Goal: Task Accomplishment & Management: Complete application form

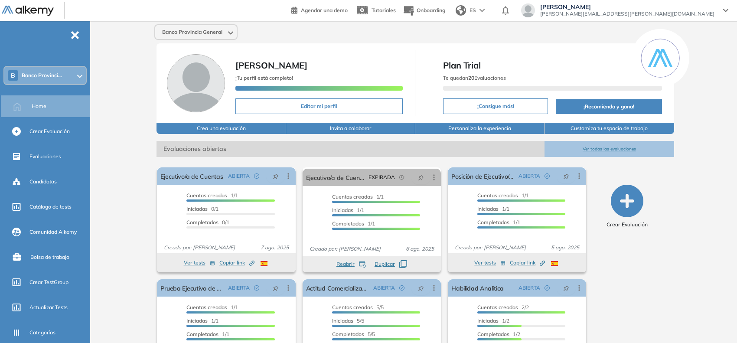
click at [73, 79] on div "B Banco Provinci..." at bounding box center [45, 75] width 82 height 17
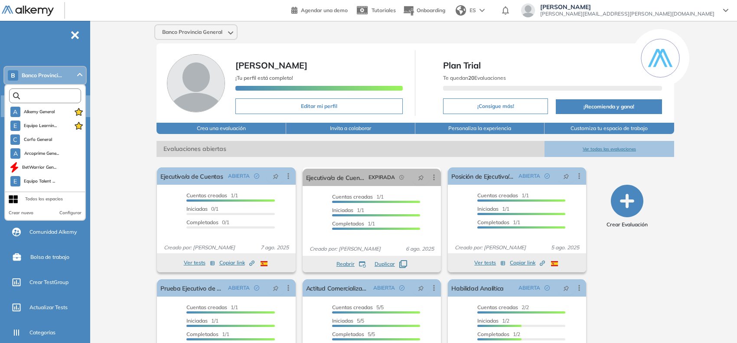
click at [52, 98] on input "text" at bounding box center [47, 96] width 54 height 7
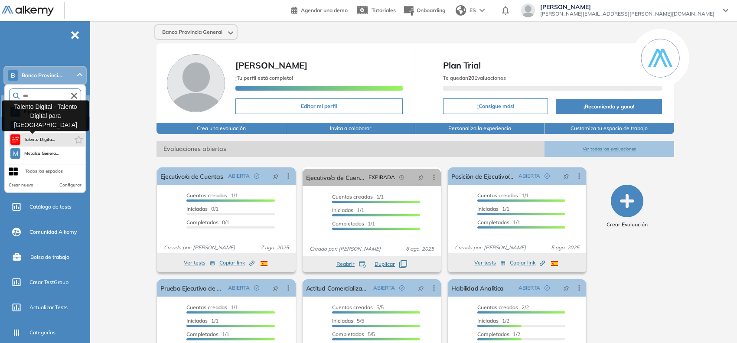
type input "***"
click at [40, 141] on span "Talento Digita..." at bounding box center [39, 139] width 31 height 7
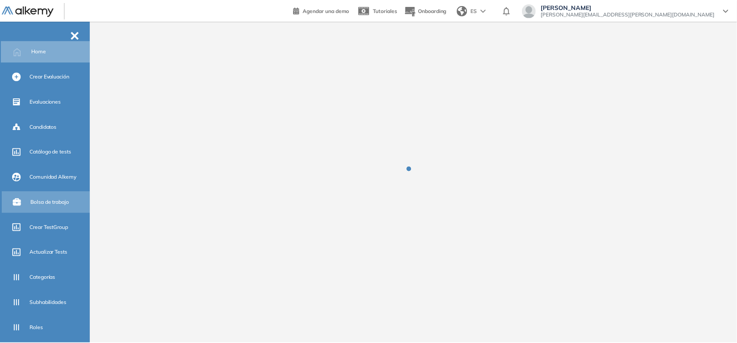
scroll to position [137, 0]
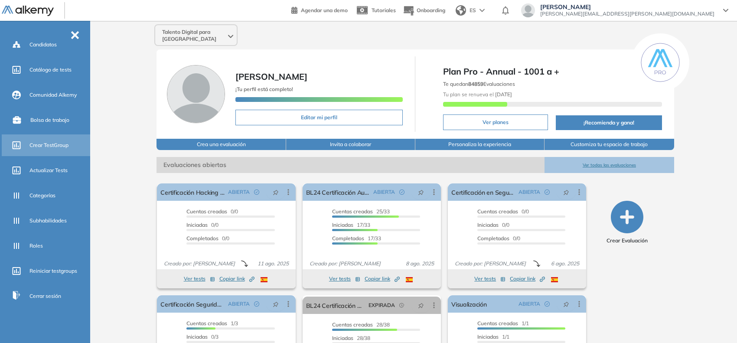
click at [55, 141] on span "Crear TestGroup" at bounding box center [48, 145] width 39 height 8
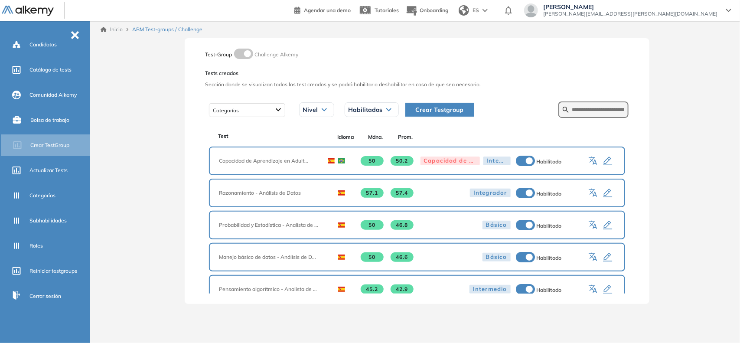
click at [450, 114] on span "Crear Testgroup" at bounding box center [440, 110] width 48 height 10
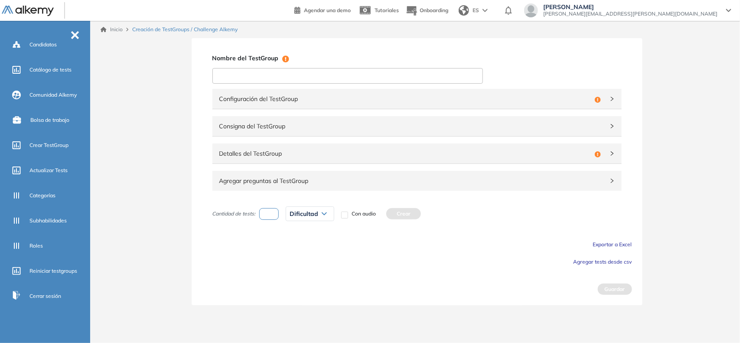
click at [384, 75] on input at bounding box center [348, 76] width 271 height 16
type input "**********"
click at [344, 101] on span "Configuración del TestGroup" at bounding box center [405, 99] width 372 height 10
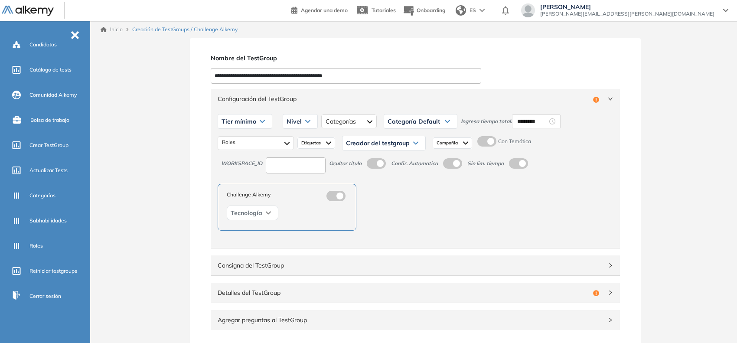
click at [289, 159] on input at bounding box center [296, 165] width 60 height 16
type input "***"
click at [521, 119] on input "********" at bounding box center [533, 122] width 30 height 10
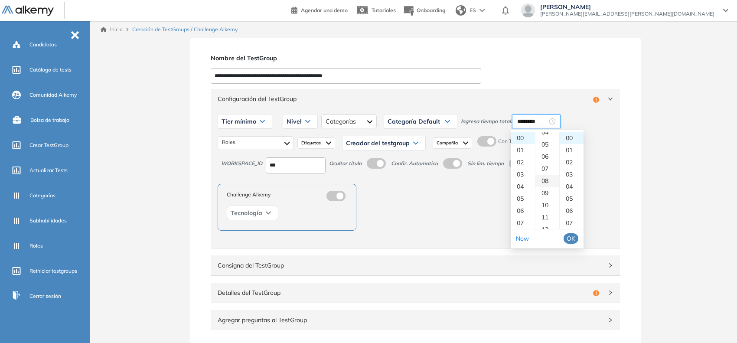
scroll to position [108, 0]
click at [547, 213] on div "15" at bounding box center [548, 212] width 24 height 12
type input "********"
click at [573, 241] on span "OK" at bounding box center [571, 239] width 9 height 10
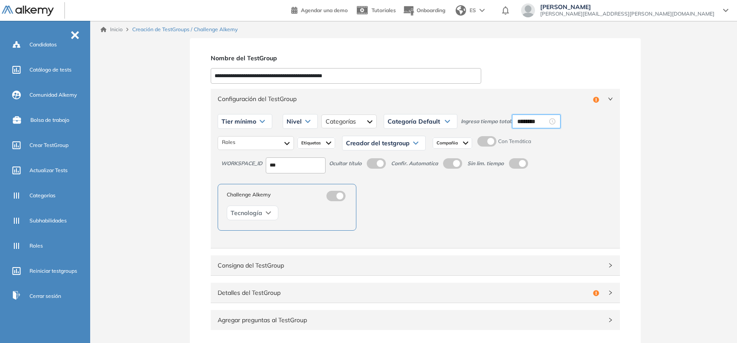
click at [489, 142] on label at bounding box center [487, 141] width 19 height 10
click at [243, 116] on div "Tier mínimo" at bounding box center [245, 122] width 54 height 14
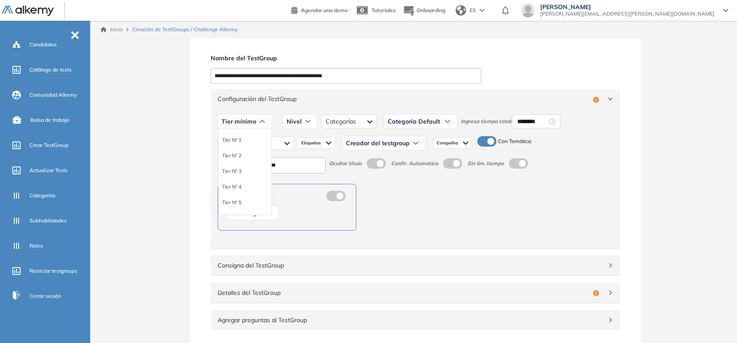
click at [234, 143] on li "Tier N° 1" at bounding box center [232, 140] width 20 height 9
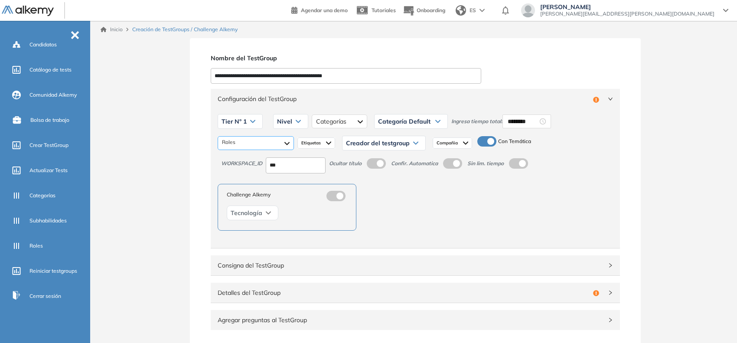
click at [247, 143] on div at bounding box center [256, 143] width 76 height 14
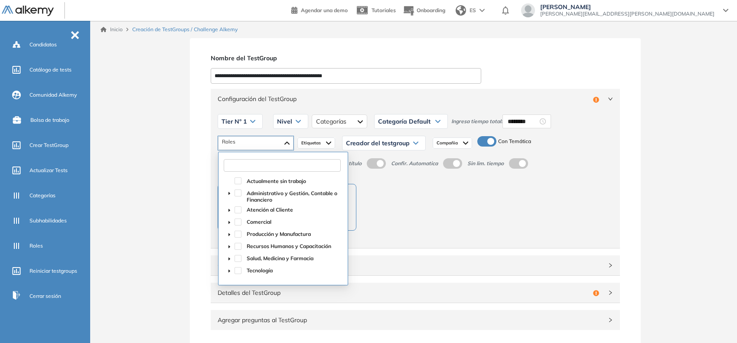
click at [285, 167] on input "text" at bounding box center [282, 165] width 117 height 13
click at [226, 269] on span at bounding box center [229, 270] width 10 height 10
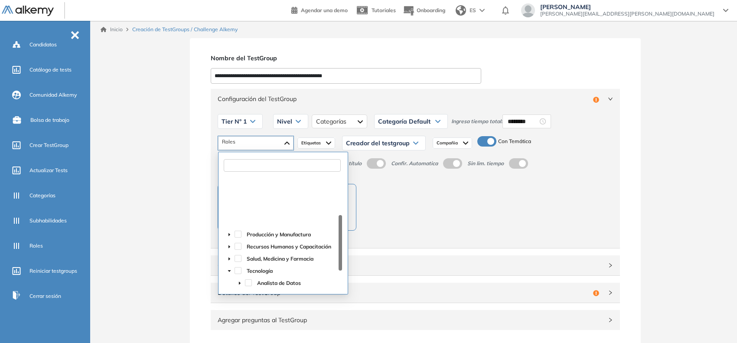
scroll to position [54, 0]
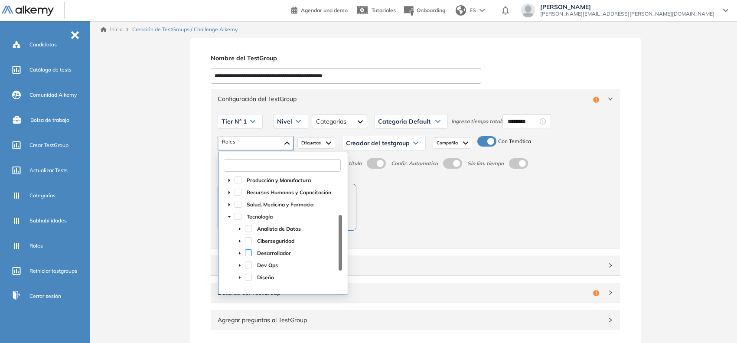
click at [246, 251] on span at bounding box center [248, 252] width 7 height 7
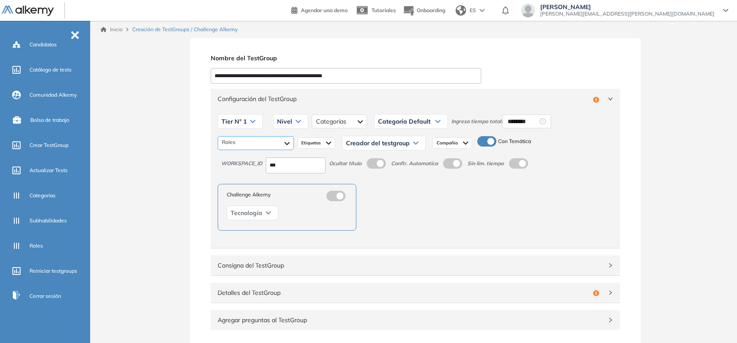
click at [270, 147] on div "Desarrollador" at bounding box center [256, 143] width 76 height 14
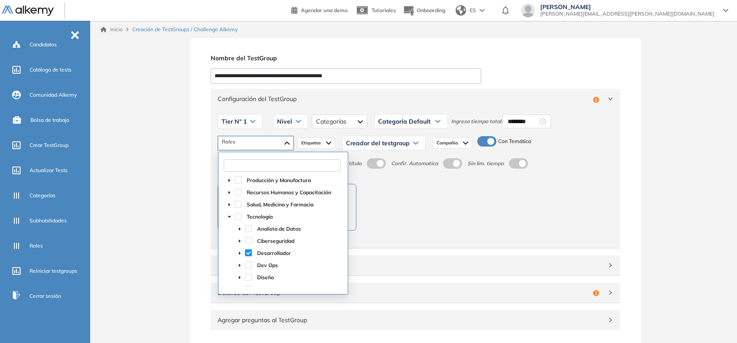
click at [250, 165] on input "text" at bounding box center [282, 165] width 117 height 13
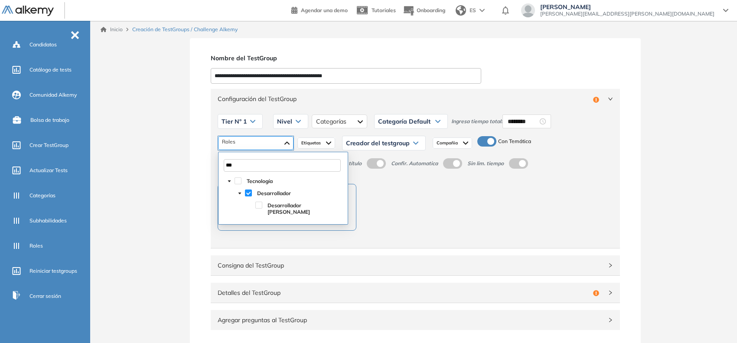
scroll to position [0, 0]
click at [257, 204] on span at bounding box center [258, 205] width 7 height 7
type input "****"
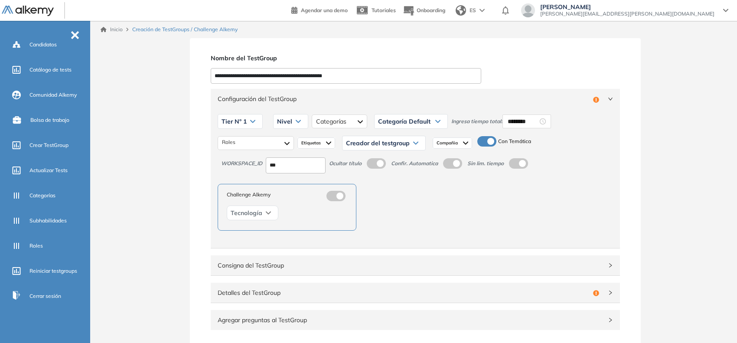
click at [181, 196] on div "**********" at bounding box center [416, 241] width 644 height 406
click at [283, 120] on span "Nivel" at bounding box center [284, 121] width 15 height 7
click at [282, 181] on div "Integrador" at bounding box center [290, 187] width 33 height 16
click at [285, 187] on li "Integrador" at bounding box center [289, 187] width 23 height 9
click at [355, 119] on div at bounding box center [355, 122] width 55 height 14
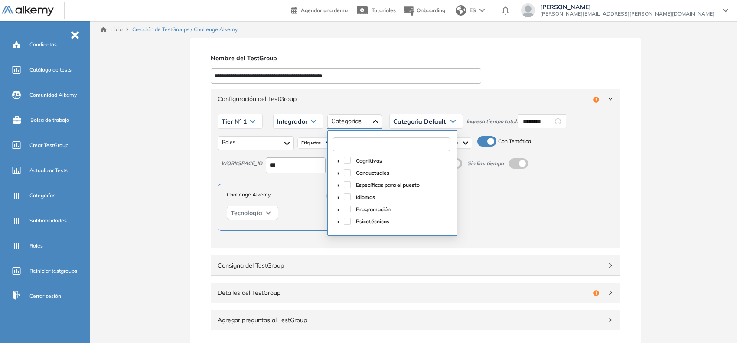
click at [373, 146] on input "text" at bounding box center [391, 145] width 117 height 14
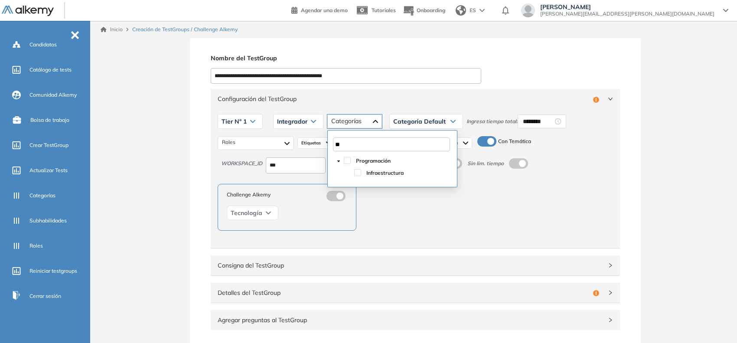
type input "*"
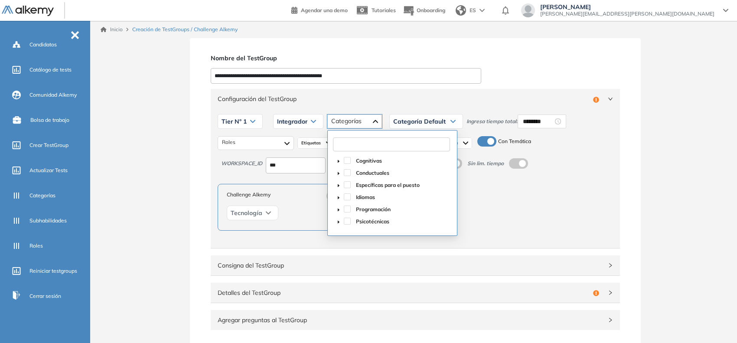
click at [337, 210] on span "caret-down" at bounding box center [339, 210] width 4 height 4
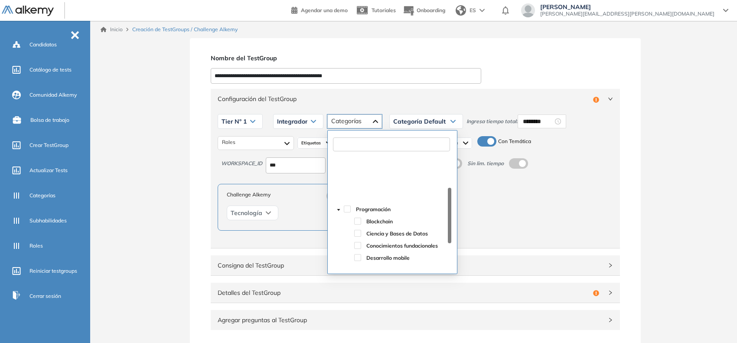
scroll to position [54, 0]
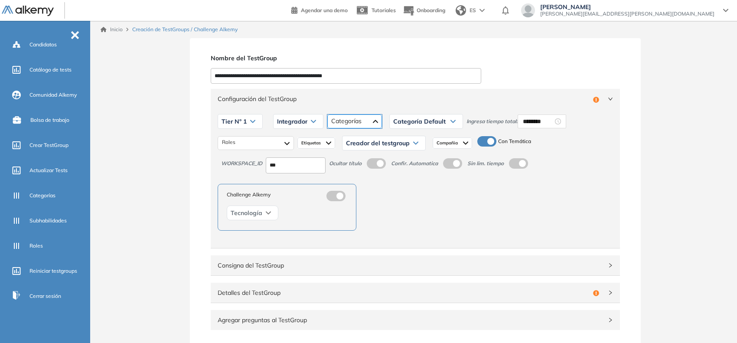
click at [359, 122] on div at bounding box center [355, 122] width 55 height 14
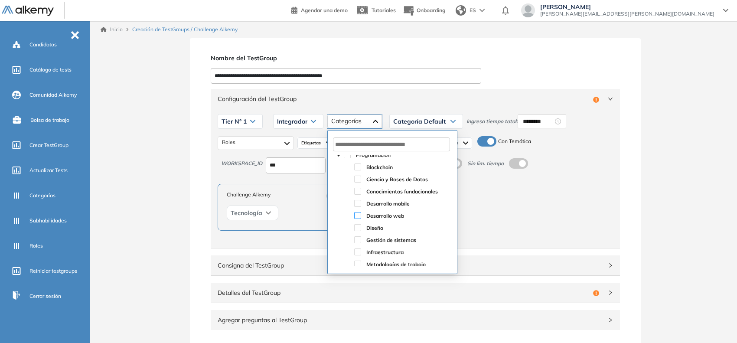
click at [357, 214] on span at bounding box center [357, 215] width 7 height 7
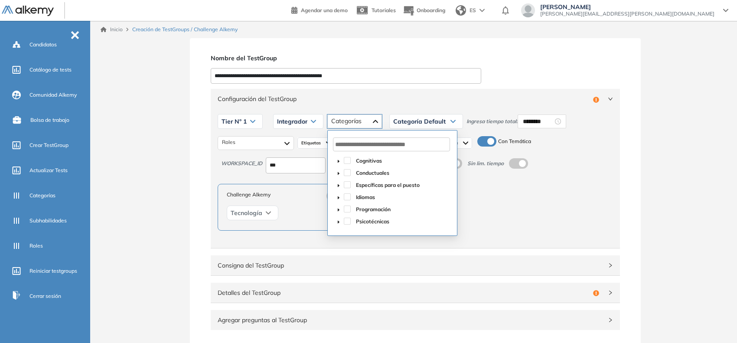
scroll to position [0, 0]
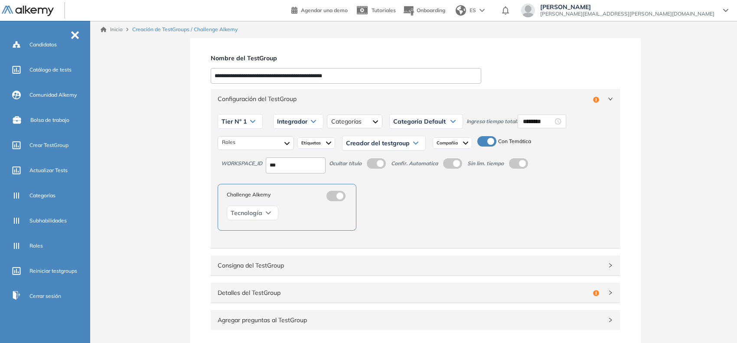
click at [406, 102] on span "Configuración del TestGroup" at bounding box center [404, 99] width 372 height 10
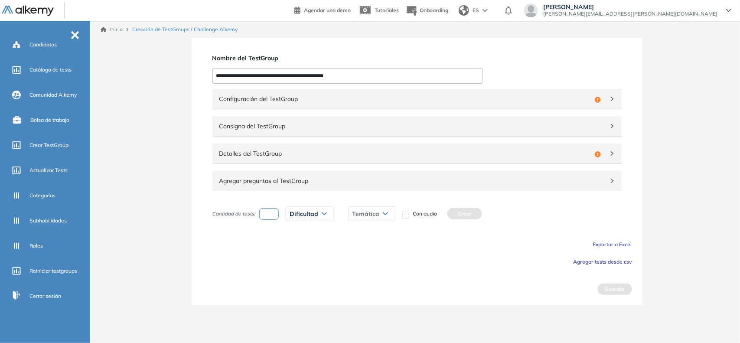
click at [406, 103] on span "Configuración del TestGroup" at bounding box center [405, 99] width 372 height 10
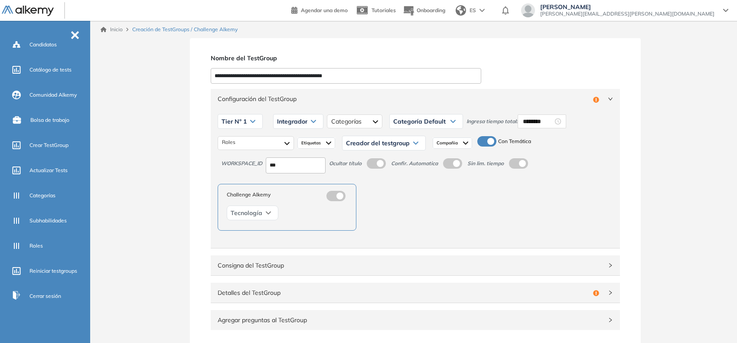
click at [417, 144] on icon at bounding box center [416, 143] width 4 height 2
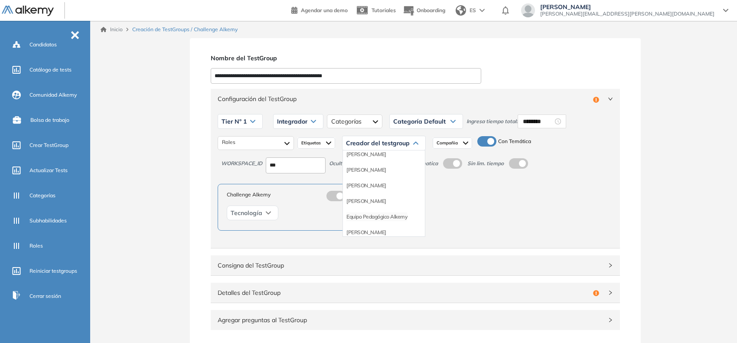
click at [387, 215] on li "Equipo Pedagógico Alkemy" at bounding box center [377, 217] width 61 height 9
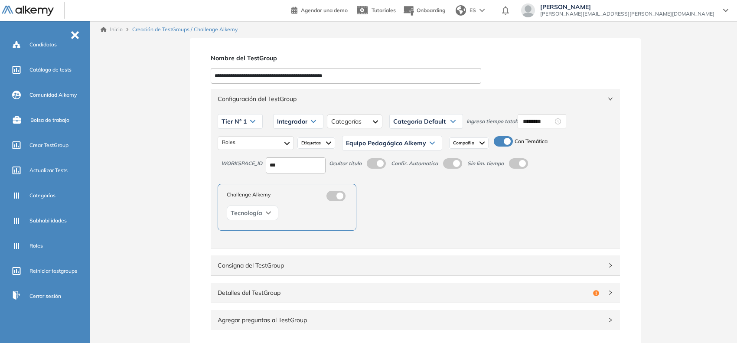
click at [493, 103] on span "Configuración del TestGroup" at bounding box center [410, 99] width 385 height 10
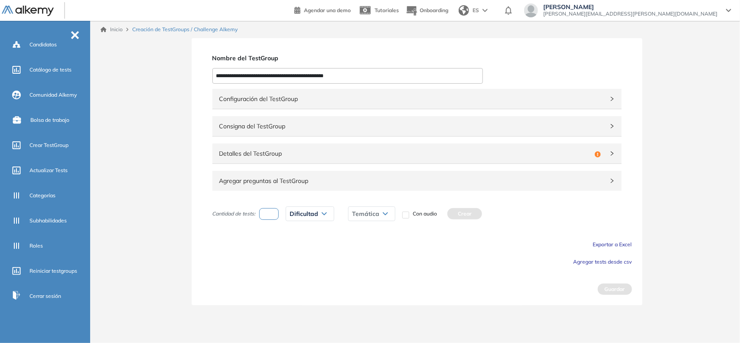
click at [267, 157] on span "Detalles del TestGroup" at bounding box center [405, 154] width 372 height 10
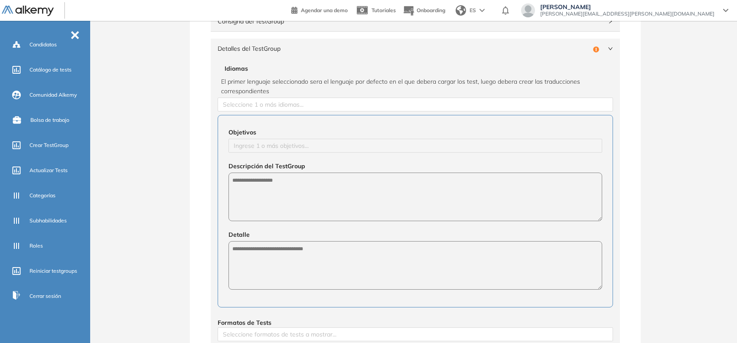
scroll to position [108, 0]
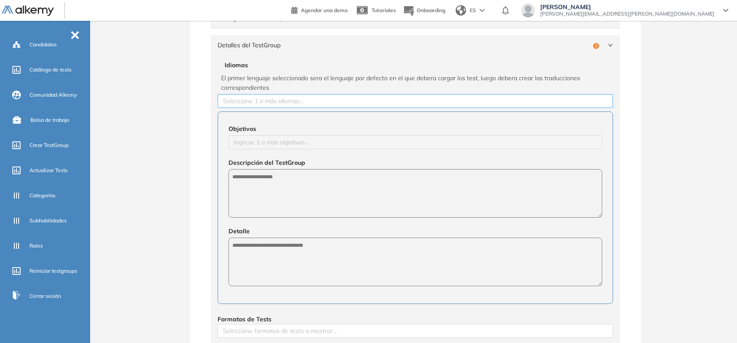
click at [282, 101] on div at bounding box center [415, 101] width 391 height 10
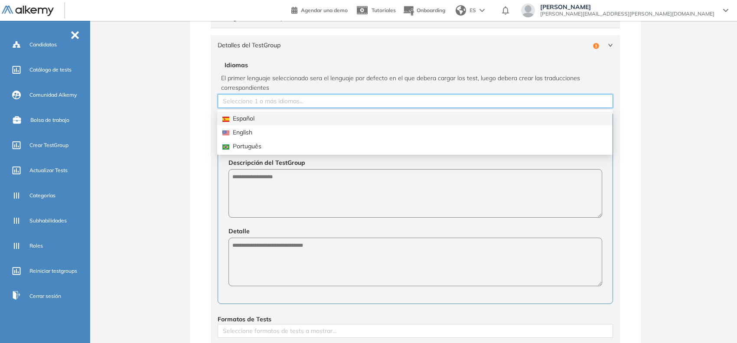
click at [266, 115] on div "Español" at bounding box center [415, 119] width 385 height 10
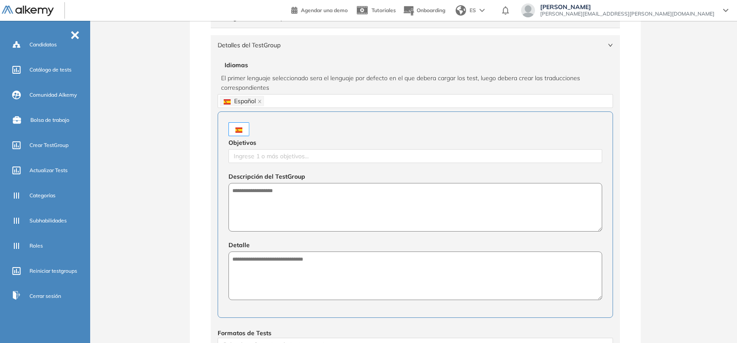
click at [147, 133] on div "**********" at bounding box center [416, 243] width 644 height 627
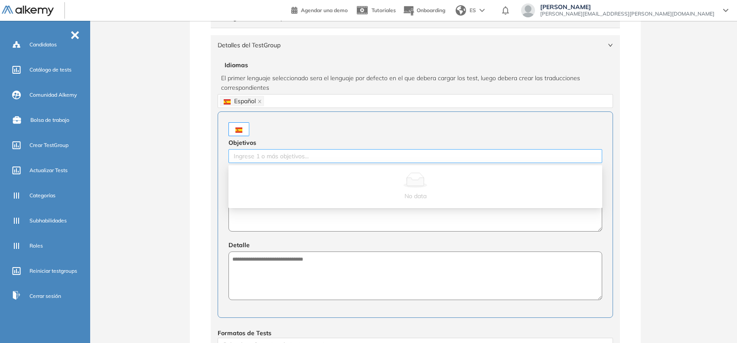
click at [313, 153] on div at bounding box center [416, 156] width 370 height 10
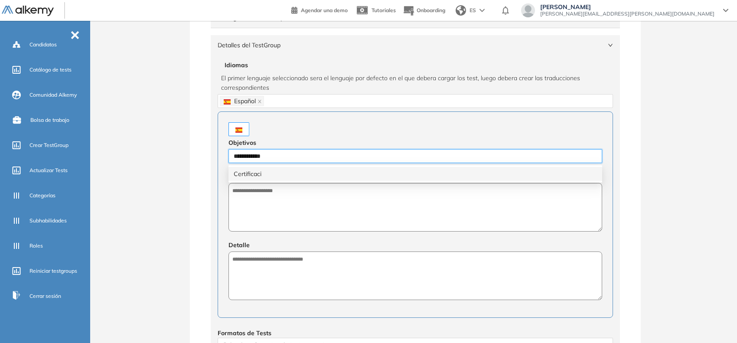
type input "**********"
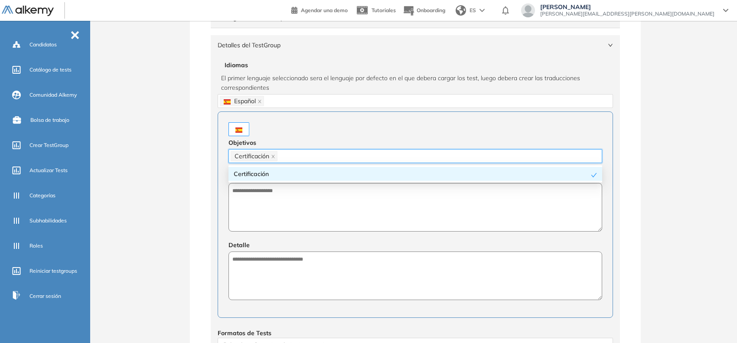
type input "*"
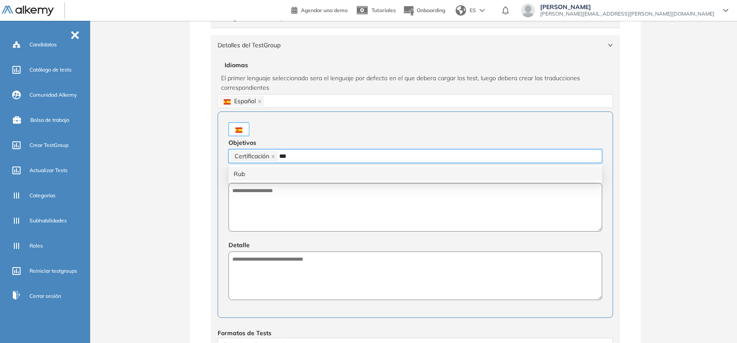
type input "****"
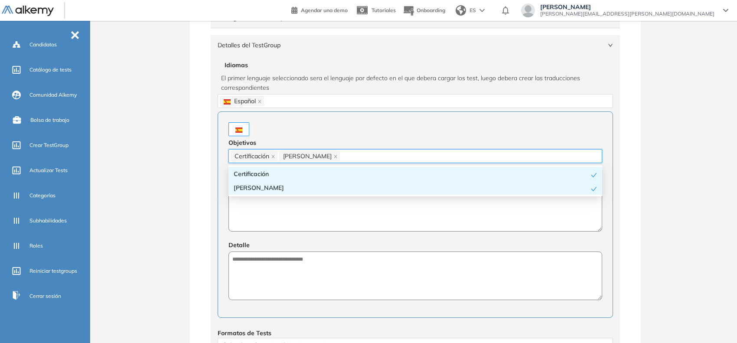
click at [281, 223] on textarea at bounding box center [416, 207] width 374 height 49
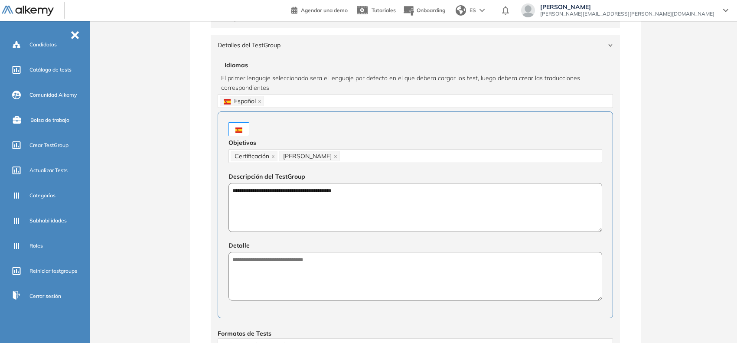
click at [315, 194] on textarea "**********" at bounding box center [416, 207] width 374 height 49
type textarea "**********"
click at [311, 268] on textarea at bounding box center [416, 276] width 374 height 49
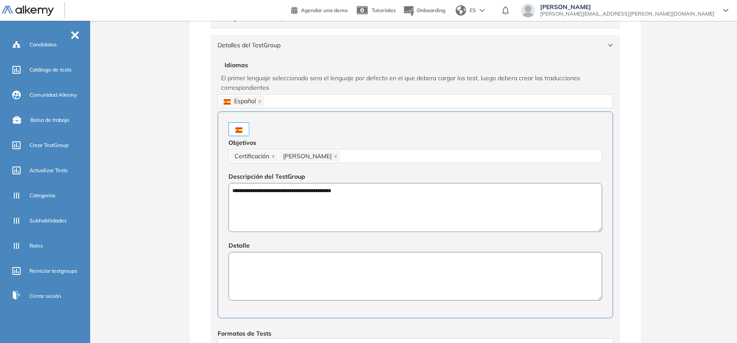
paste textarea "**********"
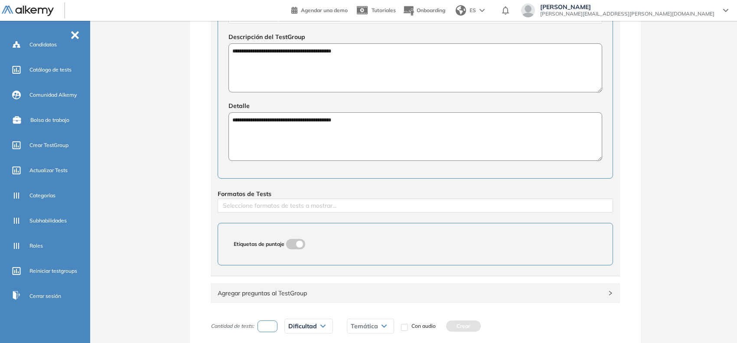
scroll to position [271, 0]
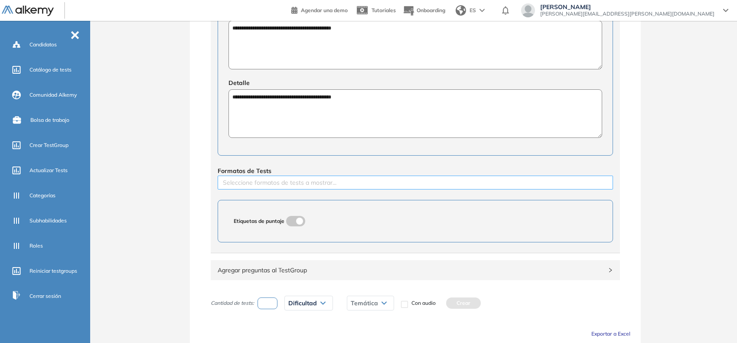
click at [317, 187] on div at bounding box center [415, 182] width 391 height 10
type textarea "**********"
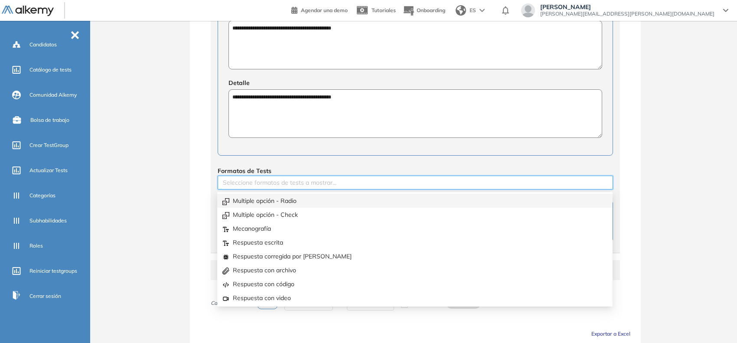
click at [302, 201] on div "Multiple opción - Radio" at bounding box center [415, 201] width 385 height 10
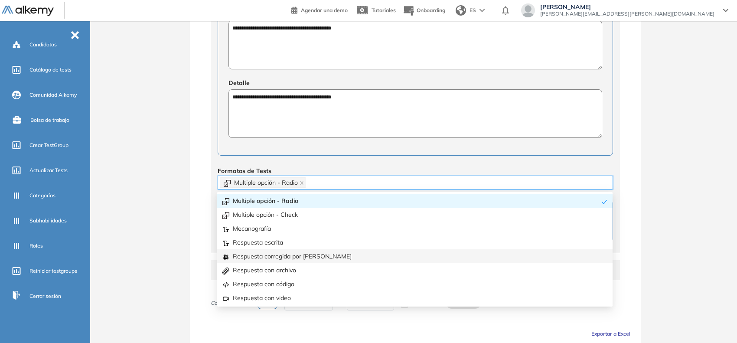
click at [296, 254] on div "Respuesta corregida por [PERSON_NAME]" at bounding box center [415, 257] width 385 height 10
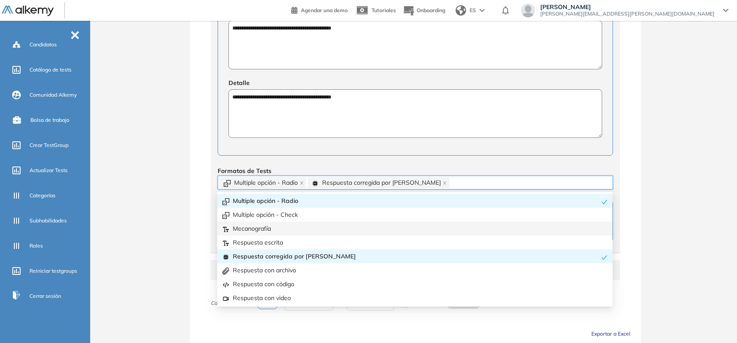
click at [188, 213] on div "**********" at bounding box center [416, 81] width 644 height 628
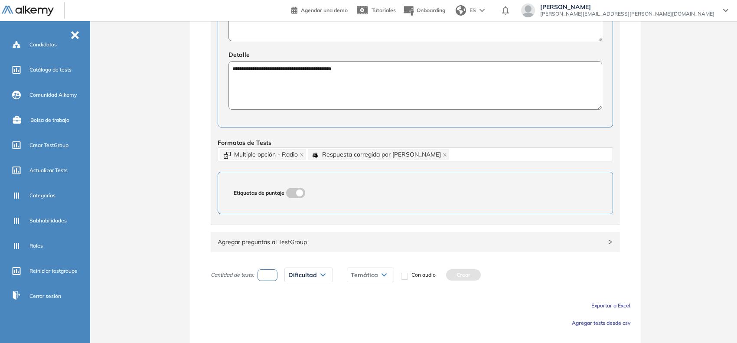
scroll to position [324, 0]
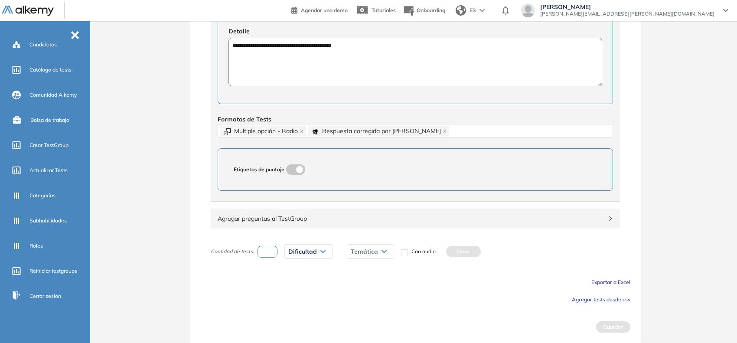
click at [575, 299] on span "Agregar tests desde csv" at bounding box center [601, 299] width 59 height 7
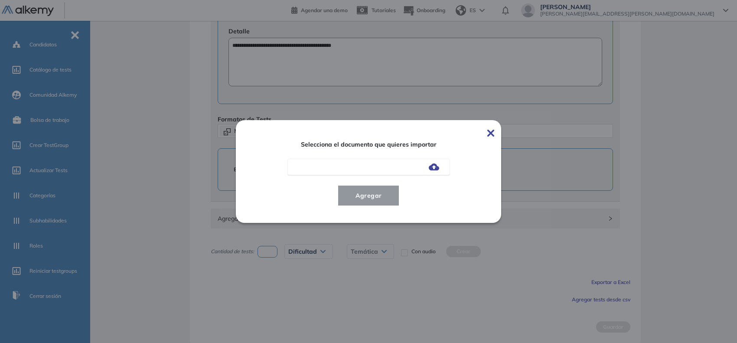
click at [432, 167] on img at bounding box center [434, 167] width 10 height 7
click at [0, 0] on input "file" at bounding box center [0, 0] width 0 height 0
click at [356, 193] on span "Agregar" at bounding box center [369, 195] width 40 height 10
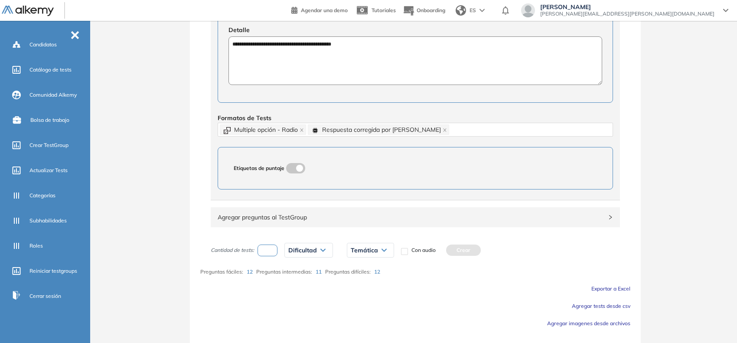
scroll to position [349, 0]
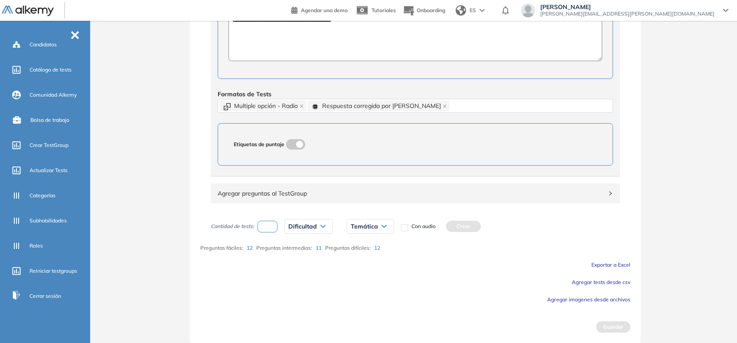
click at [270, 228] on input "number" at bounding box center [268, 227] width 20 height 12
type input "*"
click at [301, 226] on span "Dificultad" at bounding box center [302, 226] width 29 height 7
click at [295, 262] on li "Fácil" at bounding box center [294, 260] width 10 height 9
click at [339, 231] on div "Temática" at bounding box center [356, 226] width 46 height 14
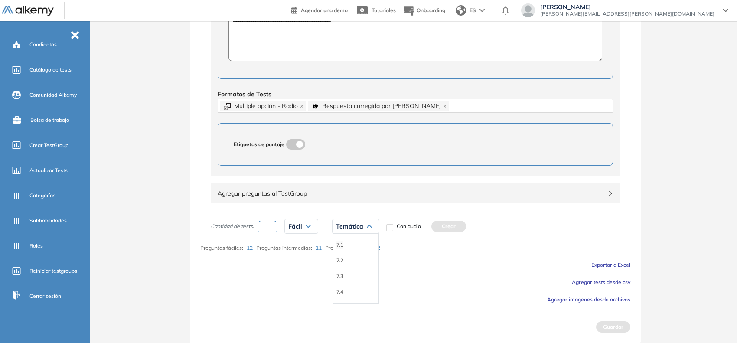
click at [337, 248] on li "7.1" at bounding box center [340, 245] width 7 height 9
click at [434, 222] on button "Crear" at bounding box center [430, 226] width 35 height 11
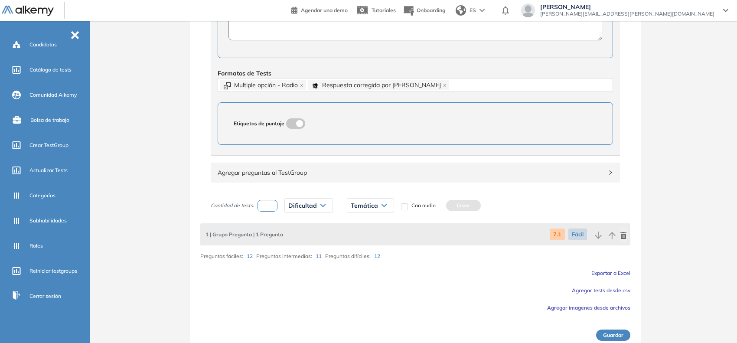
scroll to position [378, 0]
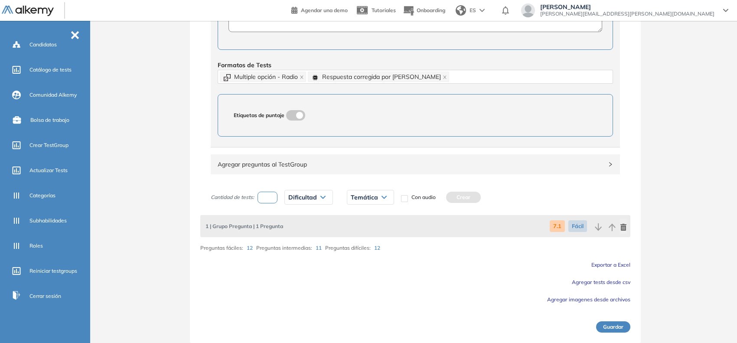
click at [272, 195] on input "number" at bounding box center [268, 198] width 20 height 12
type input "*"
click at [310, 198] on span "Dificultad" at bounding box center [302, 197] width 29 height 7
click at [301, 242] on div "Intermedia" at bounding box center [328, 247] width 86 height 16
click at [296, 248] on li "Intermedia" at bounding box center [301, 247] width 24 height 9
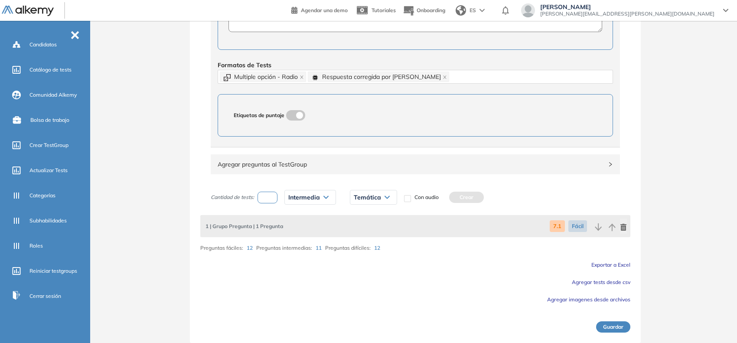
click at [371, 194] on span "Temática" at bounding box center [367, 197] width 27 height 7
click at [360, 231] on li "7.2" at bounding box center [357, 231] width 7 height 9
click at [370, 199] on icon at bounding box center [368, 197] width 5 height 3
click at [359, 213] on li "7.1" at bounding box center [357, 216] width 7 height 9
drag, startPoint x: 452, startPoint y: 193, endPoint x: 331, endPoint y: 203, distance: 121.4
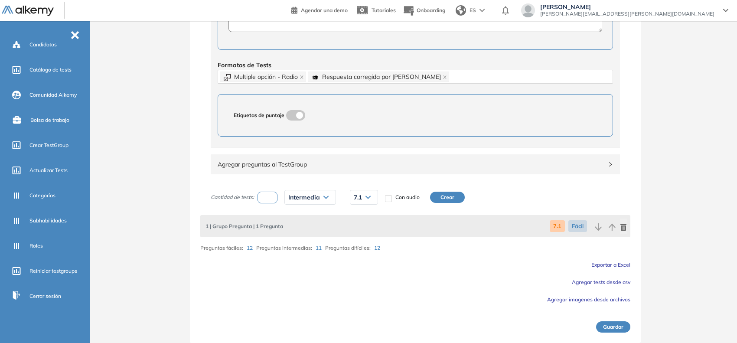
click at [450, 193] on button "Crear" at bounding box center [447, 197] width 35 height 11
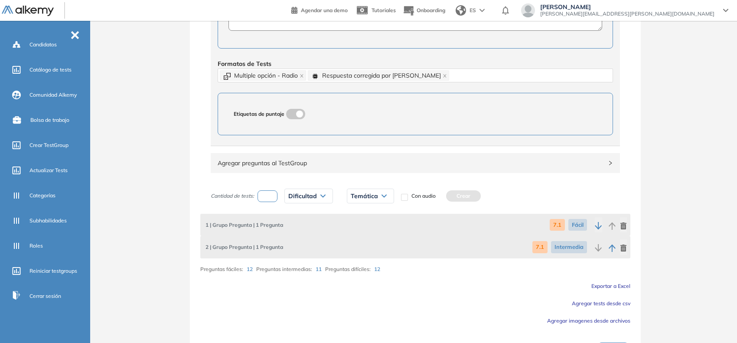
click at [271, 198] on input "number" at bounding box center [268, 196] width 20 height 12
type input "*"
click at [304, 192] on div "Dificultad" at bounding box center [309, 196] width 48 height 14
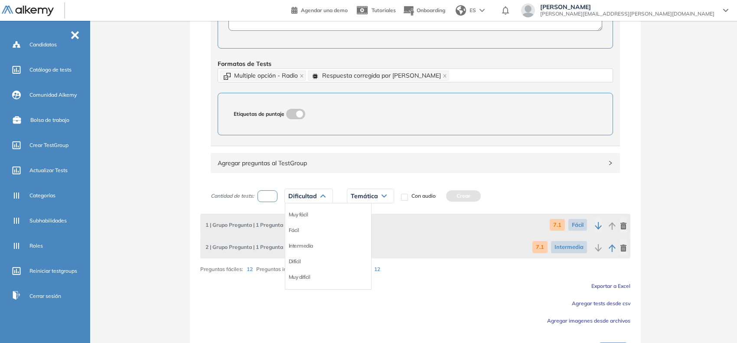
click at [295, 261] on li "Difícil" at bounding box center [295, 261] width 12 height 9
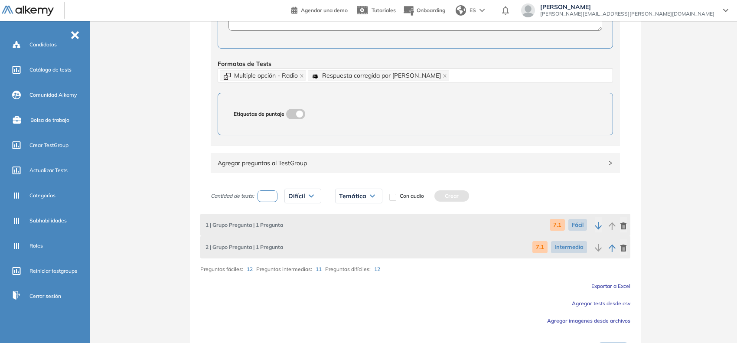
click at [358, 197] on span "Temática" at bounding box center [352, 196] width 27 height 7
click at [343, 222] on div "7.1" at bounding box center [359, 215] width 46 height 16
click at [341, 217] on li "7.1" at bounding box center [343, 214] width 7 height 9
click at [434, 200] on button "Crear" at bounding box center [433, 195] width 35 height 11
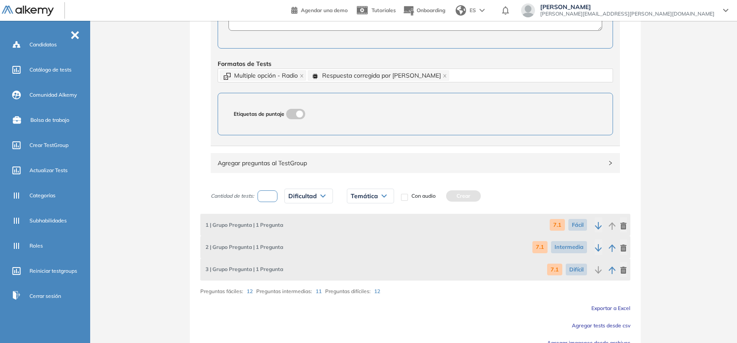
click at [269, 200] on input "number" at bounding box center [268, 196] width 20 height 12
type input "*"
click at [296, 195] on span "Dificultad" at bounding box center [302, 196] width 29 height 7
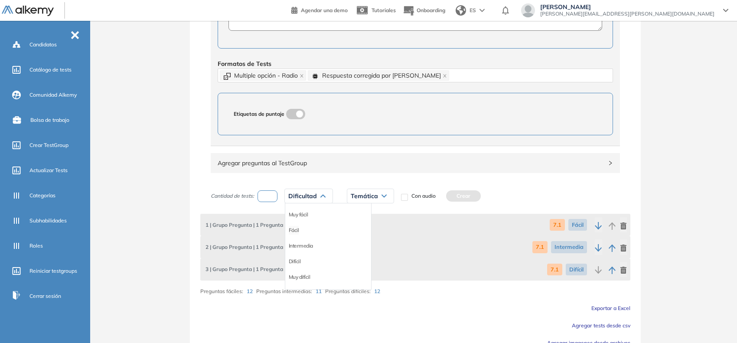
click at [294, 228] on li "Fácil" at bounding box center [294, 230] width 10 height 9
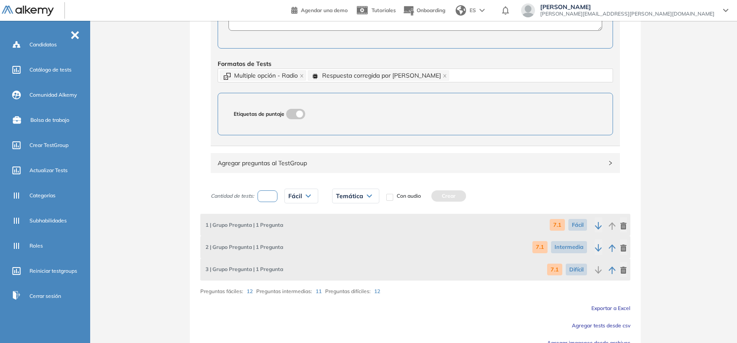
click at [354, 197] on span "Temática" at bounding box center [349, 196] width 27 height 7
click at [341, 230] on li "7.2" at bounding box center [340, 230] width 7 height 9
click at [428, 199] on button "Crear" at bounding box center [430, 195] width 35 height 11
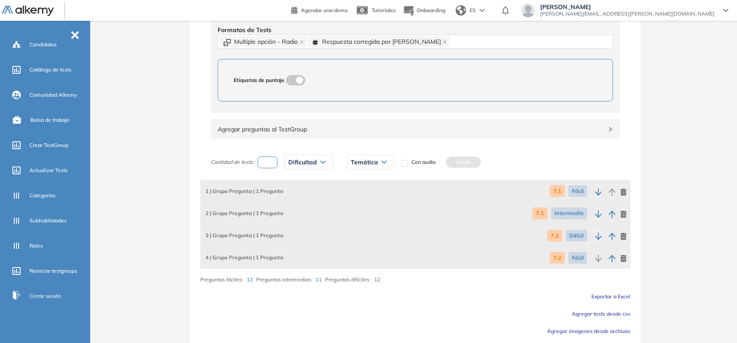
scroll to position [445, 0]
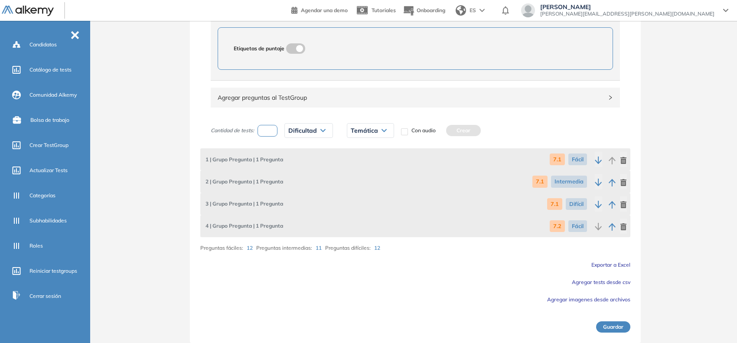
click at [268, 133] on input "number" at bounding box center [268, 131] width 20 height 12
type input "*"
click at [305, 122] on div "Dificultad Muy fácil Fácil Intermedia Difícil Muy difícil Avanzado Texto correg…" at bounding box center [309, 131] width 62 height 22
click at [304, 125] on div "Dificultad" at bounding box center [309, 131] width 48 height 14
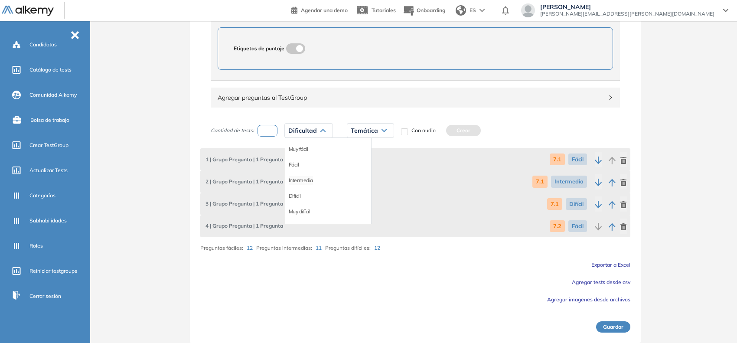
click at [296, 182] on li "Intermedia" at bounding box center [301, 180] width 24 height 9
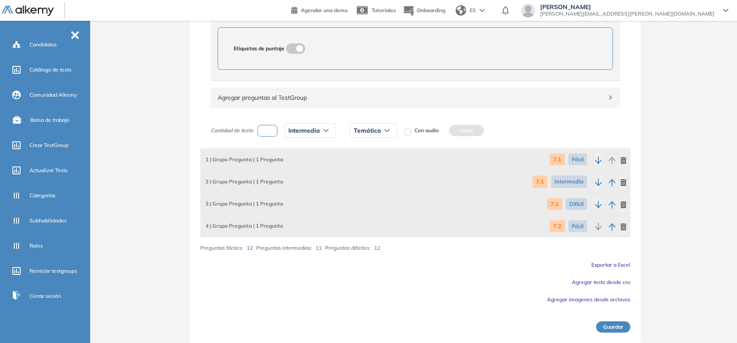
drag, startPoint x: 369, startPoint y: 132, endPoint x: 366, endPoint y: 136, distance: 4.9
click at [369, 131] on span "Temática" at bounding box center [367, 130] width 27 height 7
click at [358, 165] on li "7.2" at bounding box center [357, 164] width 7 height 9
click at [449, 130] on button "Crear" at bounding box center [447, 130] width 35 height 11
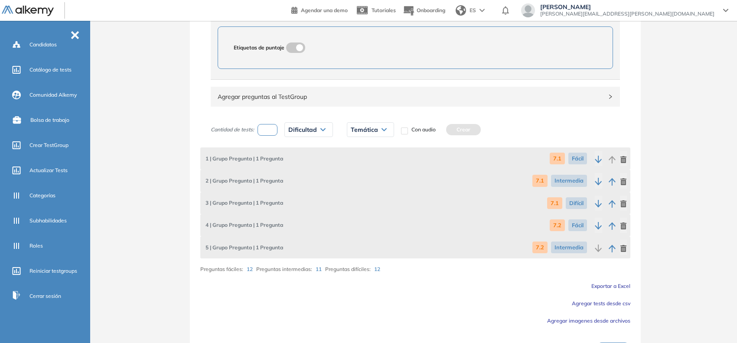
click at [265, 131] on input "number" at bounding box center [268, 130] width 20 height 12
type input "*"
click at [315, 128] on span "Dificultad" at bounding box center [302, 129] width 29 height 7
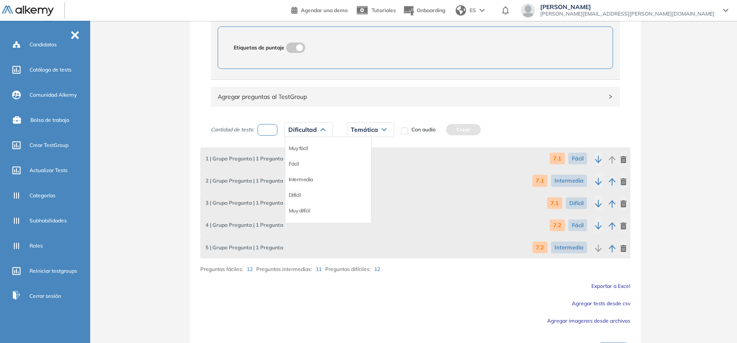
click at [298, 195] on li "Difícil" at bounding box center [295, 195] width 12 height 9
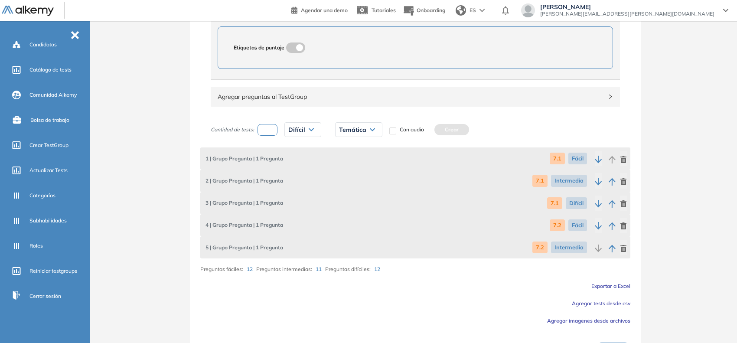
click at [368, 135] on div "Temática" at bounding box center [359, 130] width 46 height 14
click at [343, 163] on li "7.2" at bounding box center [343, 164] width 7 height 9
click at [439, 129] on button "Crear" at bounding box center [433, 129] width 35 height 11
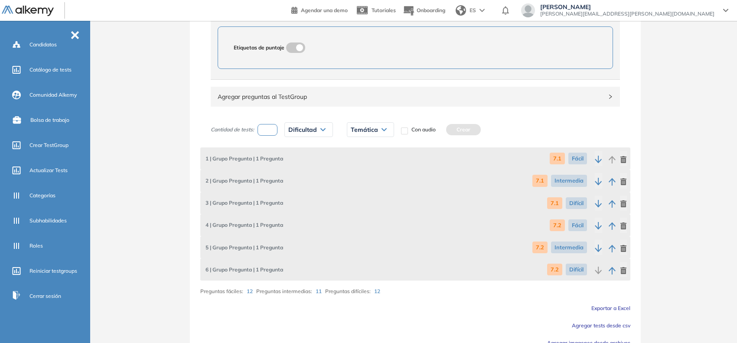
click at [265, 129] on input "number" at bounding box center [268, 130] width 20 height 12
type input "*"
click at [292, 130] on span "Dificultad" at bounding box center [302, 129] width 29 height 7
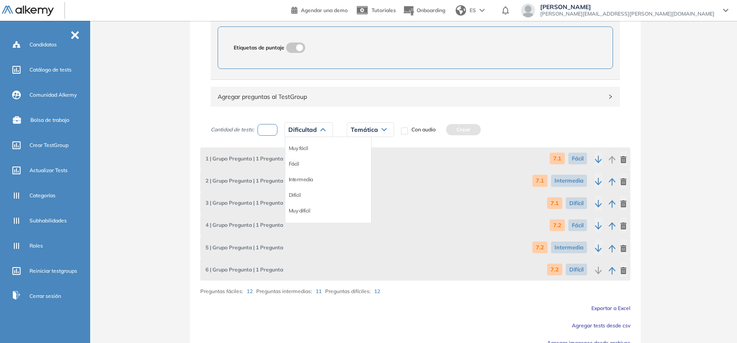
click at [295, 166] on li "Fácil" at bounding box center [294, 164] width 10 height 9
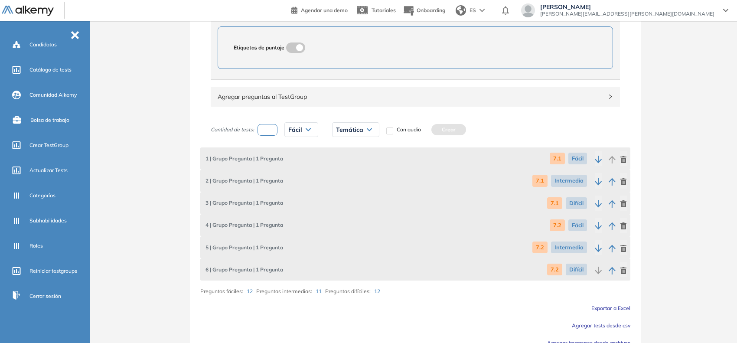
click at [354, 133] on span "Temática" at bounding box center [349, 129] width 27 height 7
click at [339, 178] on li "7.3" at bounding box center [340, 179] width 7 height 9
click at [415, 136] on div "Cantidad de tests: * Fácil Muy fácil Fácil Intermedia Difícil Muy difícil Avanz…" at bounding box center [340, 130] width 258 height 22
drag, startPoint x: 426, startPoint y: 129, endPoint x: 396, endPoint y: 138, distance: 32.0
click at [426, 129] on button "Crear" at bounding box center [430, 129] width 35 height 11
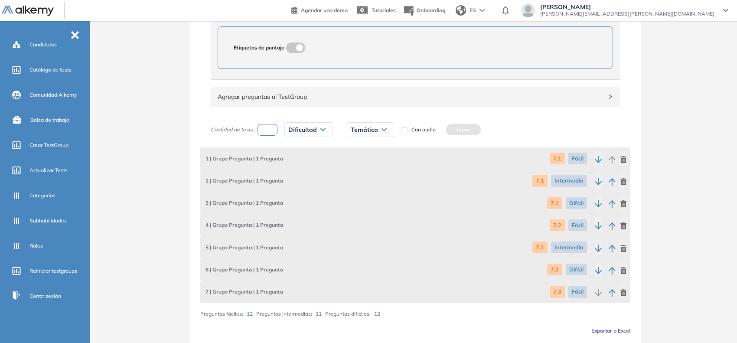
click at [276, 130] on input "number" at bounding box center [268, 130] width 20 height 12
type input "*"
click at [298, 124] on div "Dificultad Muy fácil Fácil Intermedia Difícil Muy difícil Avanzado Texto correg…" at bounding box center [309, 129] width 49 height 15
click at [304, 131] on span "Dificultad" at bounding box center [302, 129] width 29 height 7
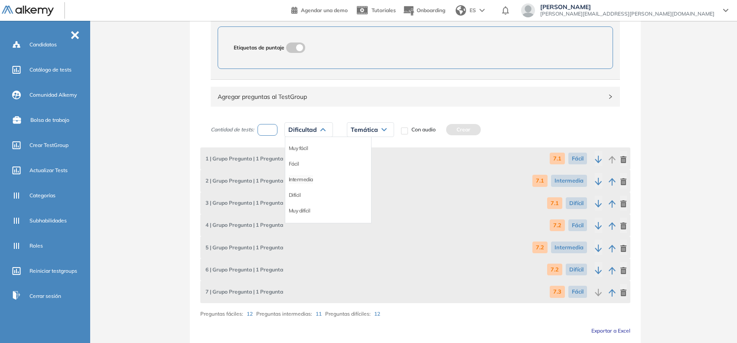
click at [298, 184] on li "Intermedia" at bounding box center [301, 179] width 24 height 9
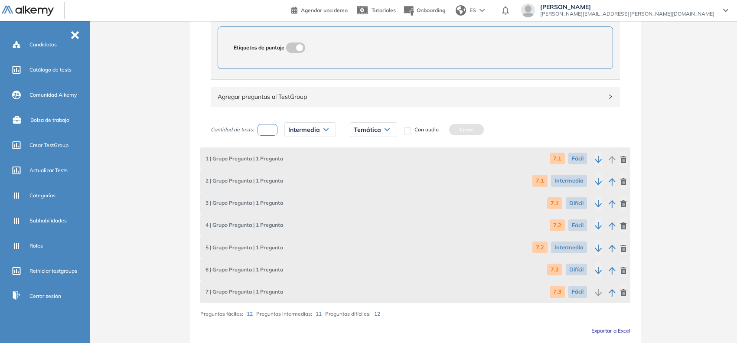
click at [370, 125] on div "Temática" at bounding box center [373, 130] width 46 height 14
drag, startPoint x: 354, startPoint y: 181, endPoint x: 358, endPoint y: 180, distance: 4.4
click at [358, 180] on div "7.3" at bounding box center [374, 180] width 46 height 16
click at [358, 180] on li "7.3" at bounding box center [357, 179] width 7 height 9
click at [451, 134] on button "Crear" at bounding box center [447, 129] width 35 height 11
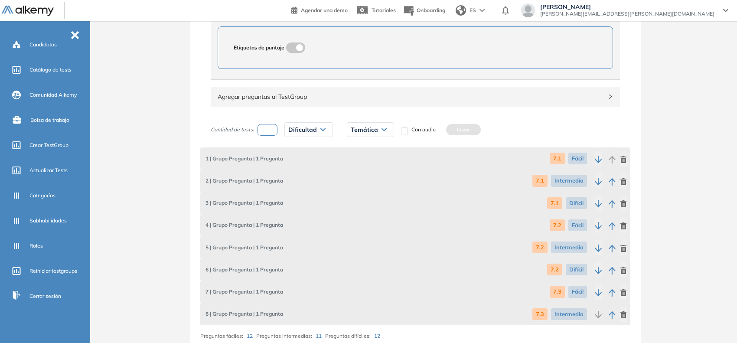
click at [275, 131] on input "number" at bounding box center [268, 130] width 20 height 12
type input "*"
click at [304, 124] on div "Dificultad" at bounding box center [309, 130] width 48 height 14
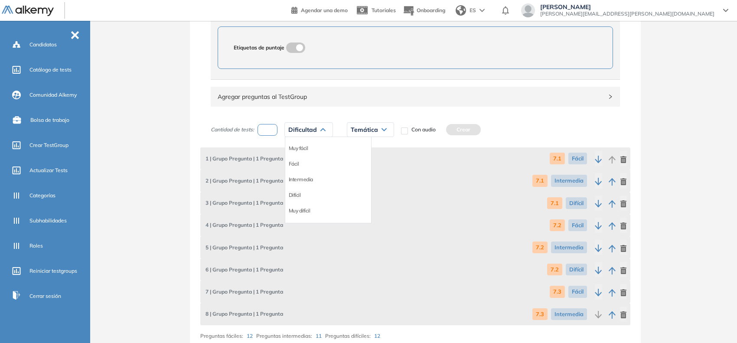
click at [298, 193] on li "Difícil" at bounding box center [295, 195] width 12 height 9
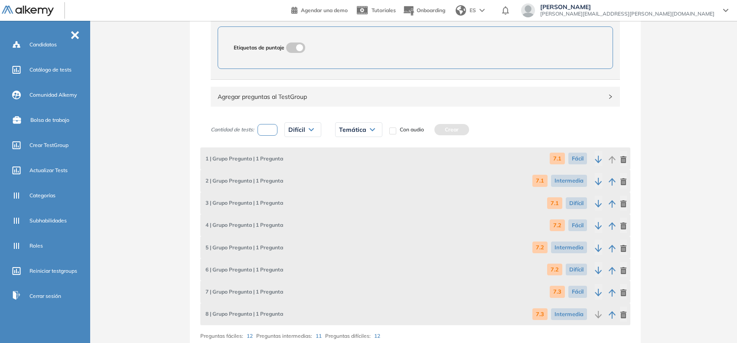
click at [358, 133] on span "Temática" at bounding box center [352, 129] width 27 height 7
click at [343, 179] on li "7.3" at bounding box center [343, 179] width 7 height 9
click at [434, 132] on button "Crear" at bounding box center [433, 129] width 35 height 11
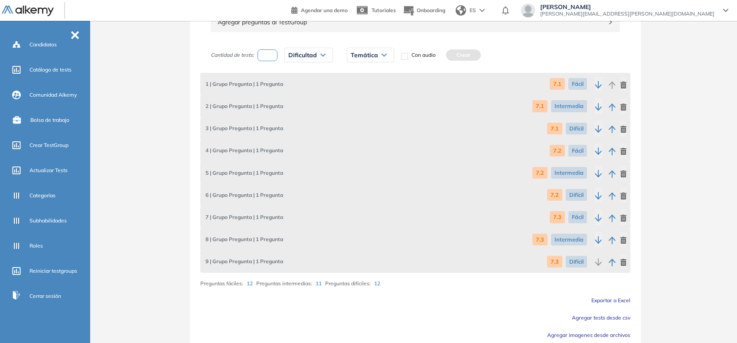
scroll to position [501, 0]
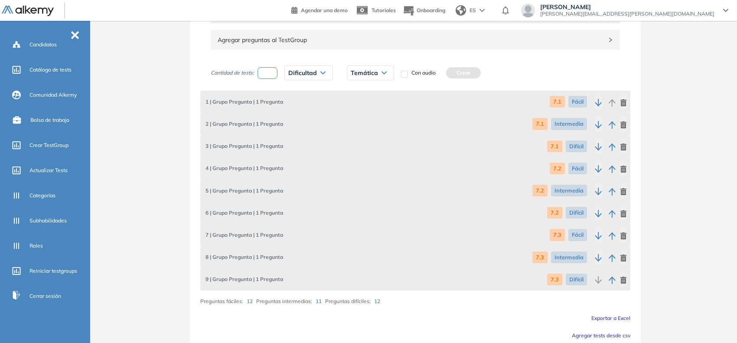
click at [269, 77] on input "number" at bounding box center [268, 73] width 20 height 12
type input "*"
click at [309, 71] on span "Dificultad" at bounding box center [302, 72] width 29 height 7
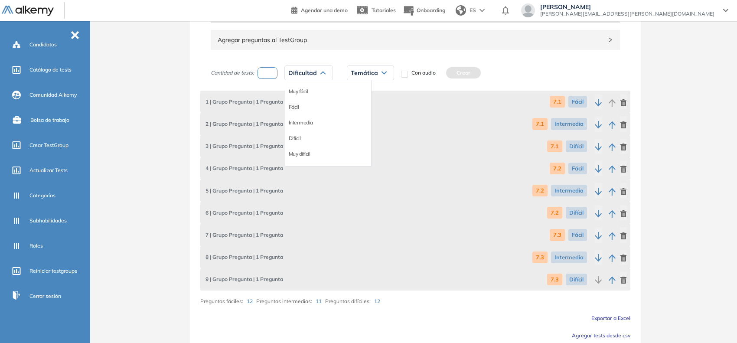
click at [293, 105] on li "Fácil" at bounding box center [294, 107] width 10 height 9
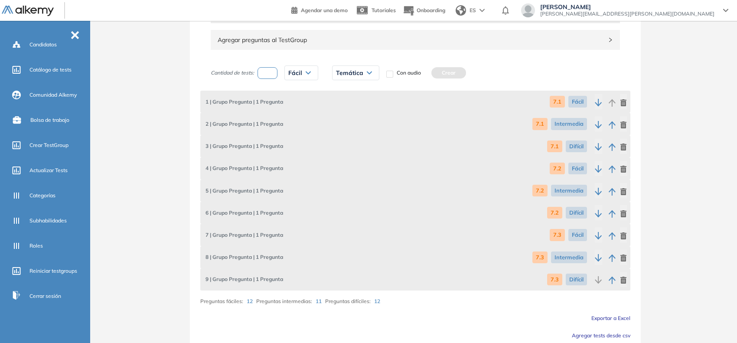
click at [350, 82] on div "Temática 7.1 7.2 7.3 7.4" at bounding box center [355, 73] width 61 height 22
click at [358, 76] on span "Temática" at bounding box center [349, 72] width 27 height 7
click at [339, 138] on li "7.4" at bounding box center [340, 138] width 7 height 9
click at [426, 76] on button "Crear" at bounding box center [430, 72] width 35 height 11
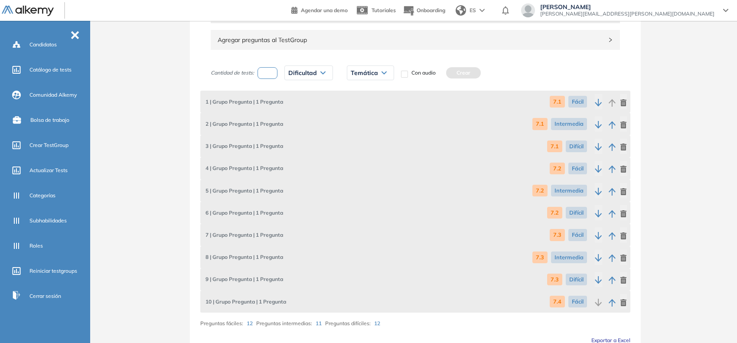
click at [272, 73] on input "number" at bounding box center [268, 73] width 20 height 12
type input "*"
click at [302, 72] on span "Dificultad" at bounding box center [302, 72] width 29 height 7
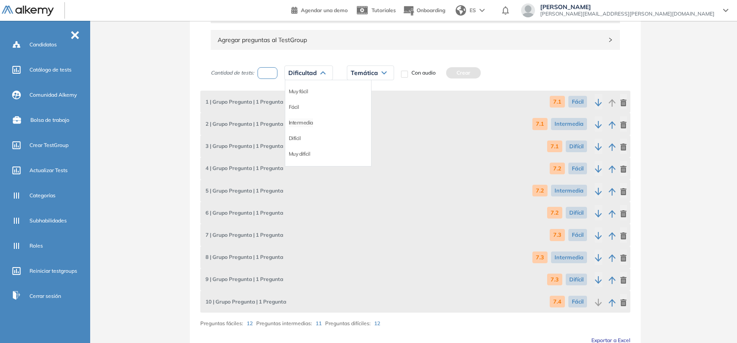
click at [306, 123] on li "Intermedia" at bounding box center [301, 122] width 24 height 9
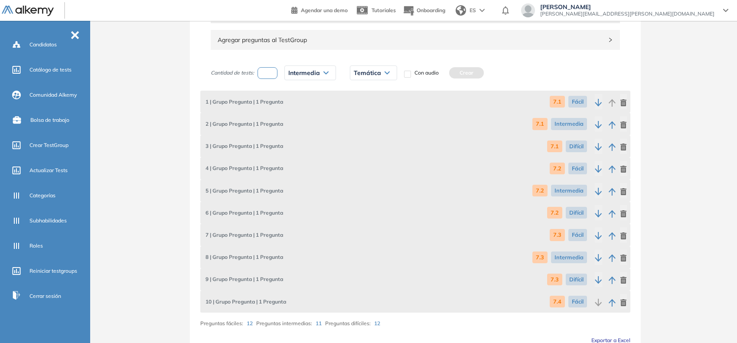
click at [363, 75] on span "Temática" at bounding box center [367, 72] width 27 height 7
click at [359, 138] on li "7.4" at bounding box center [357, 138] width 7 height 9
click at [444, 72] on button "Crear" at bounding box center [447, 72] width 35 height 11
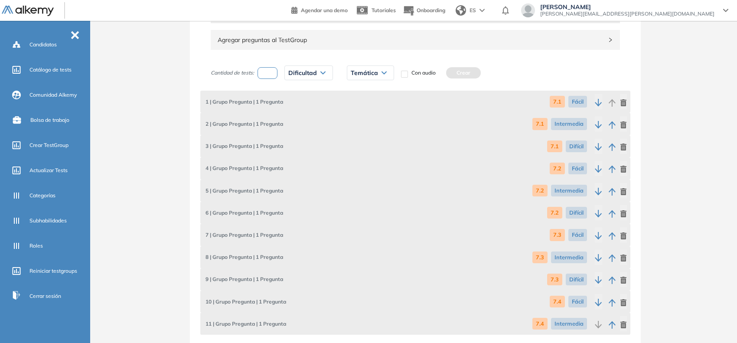
click at [272, 79] on input "number" at bounding box center [268, 73] width 20 height 12
type input "*"
click at [298, 76] on span "Dificultad" at bounding box center [302, 72] width 29 height 7
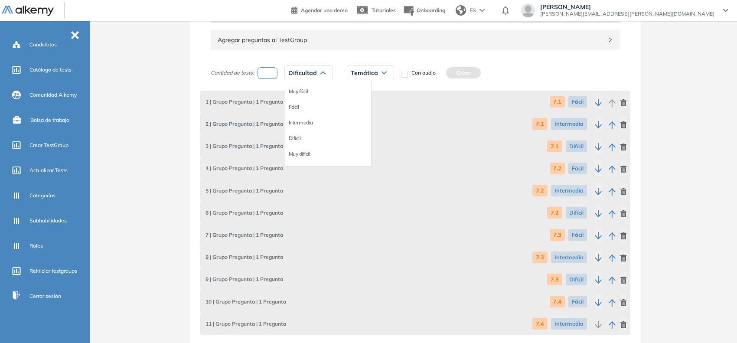
click at [293, 142] on li "Difícil" at bounding box center [295, 138] width 12 height 9
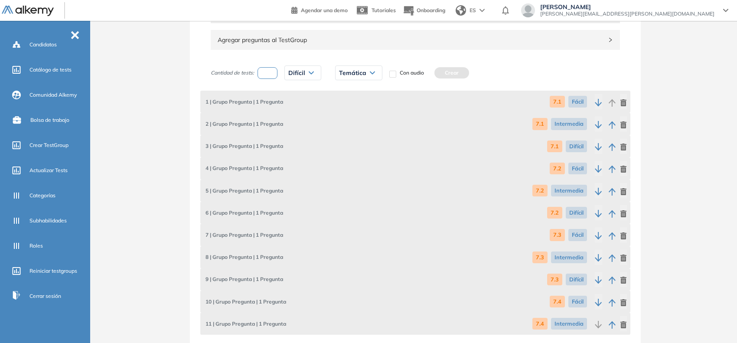
click at [359, 76] on span "Temática" at bounding box center [352, 72] width 27 height 7
click at [345, 140] on li "7.4" at bounding box center [343, 138] width 7 height 9
click at [438, 74] on button "Crear" at bounding box center [433, 72] width 35 height 11
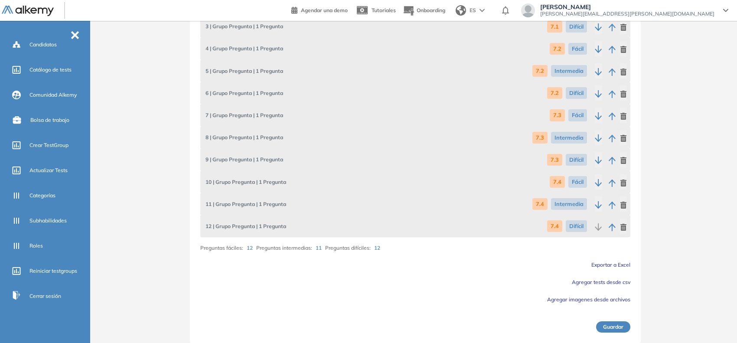
scroll to position [622, 0]
click at [619, 321] on div "Guardar" at bounding box center [415, 322] width 430 height 22
click at [625, 328] on button "Guardar" at bounding box center [613, 326] width 34 height 11
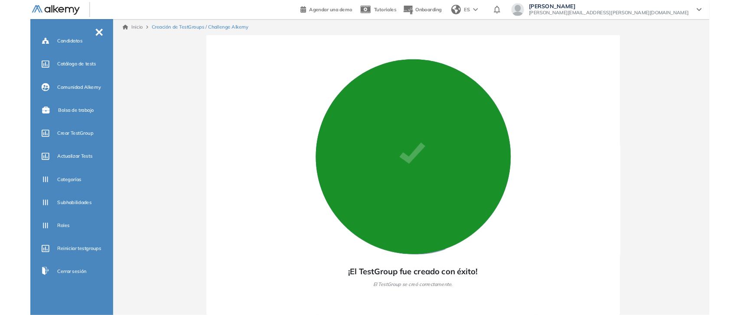
scroll to position [0, 0]
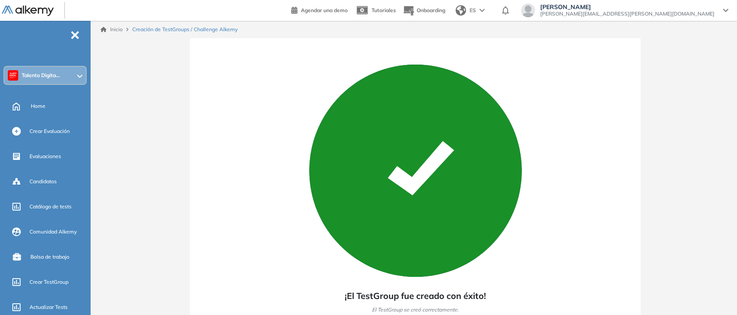
click at [69, 69] on div "Talento Digita..." at bounding box center [45, 75] width 82 height 17
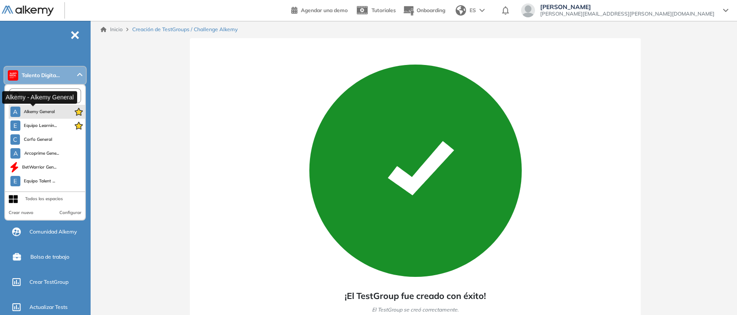
click at [43, 114] on span "Alkemy General" at bounding box center [39, 111] width 31 height 7
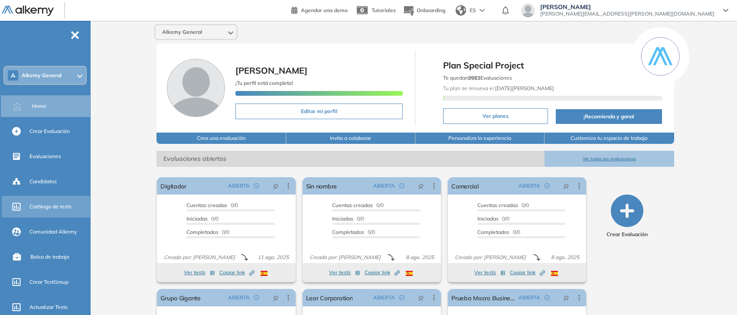
click at [45, 204] on span "Catálogo de tests" at bounding box center [50, 207] width 42 height 8
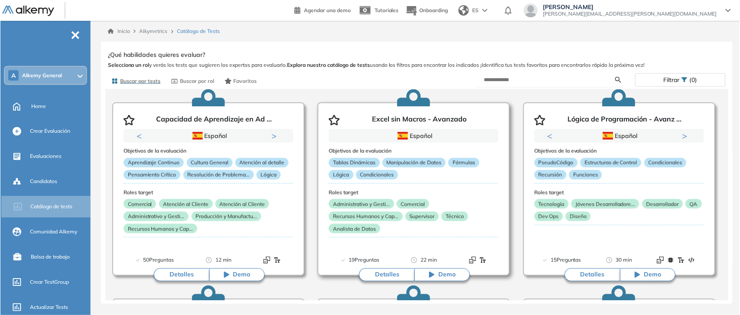
scroll to position [54, 0]
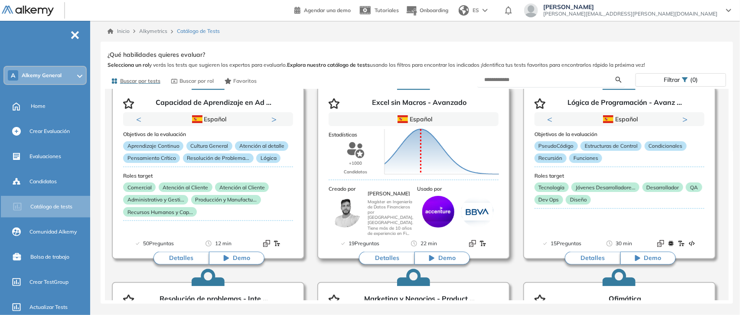
click at [439, 258] on span "Demo" at bounding box center [447, 258] width 17 height 9
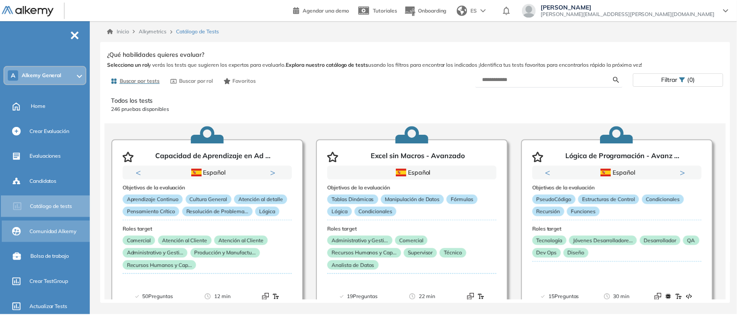
scroll to position [108, 0]
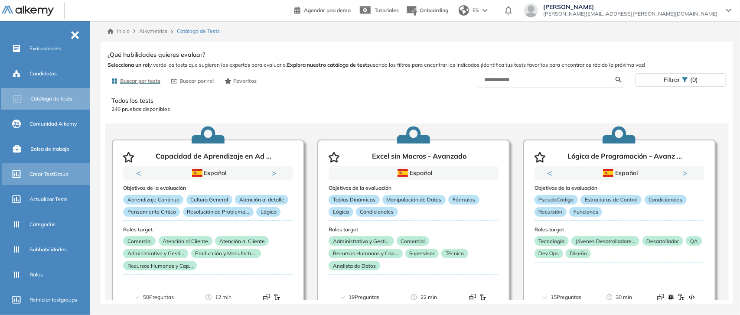
click at [46, 178] on div "Crear TestGroup" at bounding box center [58, 174] width 59 height 15
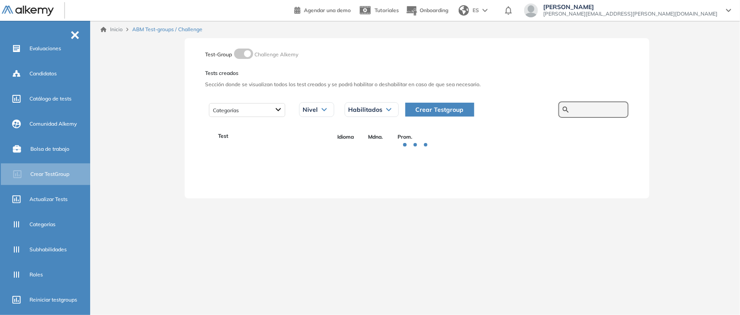
click at [588, 111] on input "text" at bounding box center [599, 110] width 52 height 8
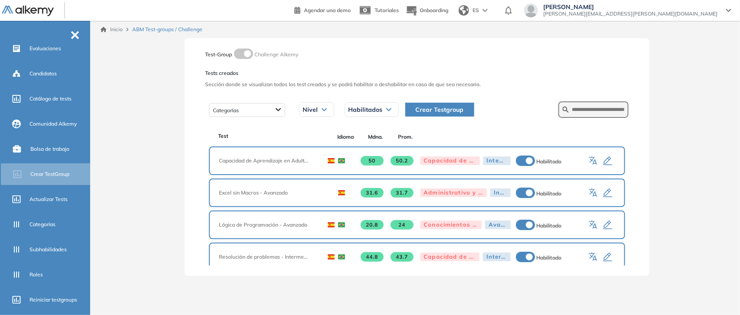
click at [606, 164] on icon "button" at bounding box center [608, 161] width 10 height 10
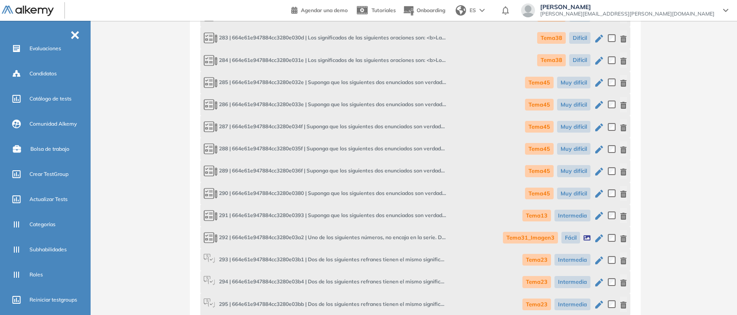
scroll to position [7773, 0]
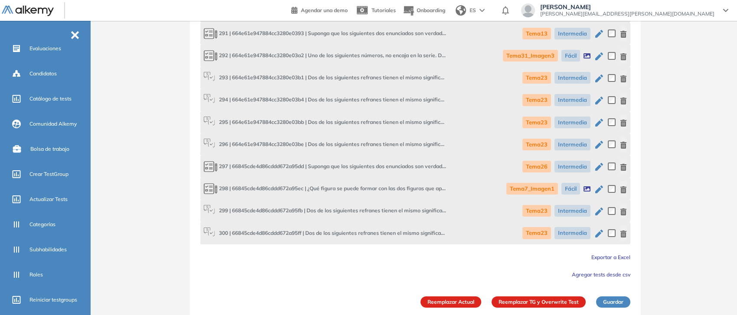
click at [621, 255] on span "Exportar a Excel" at bounding box center [611, 257] width 39 height 7
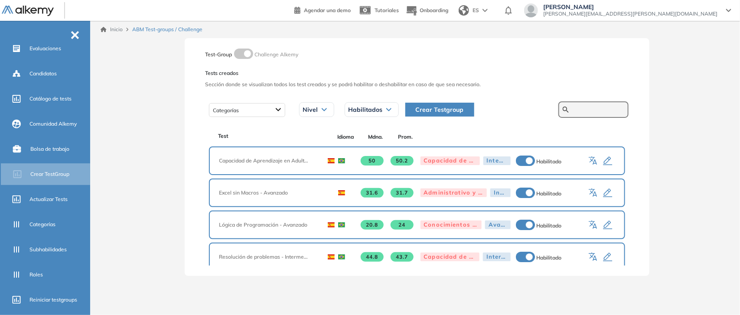
click at [576, 107] on input "text" at bounding box center [599, 110] width 52 height 8
type input "**********"
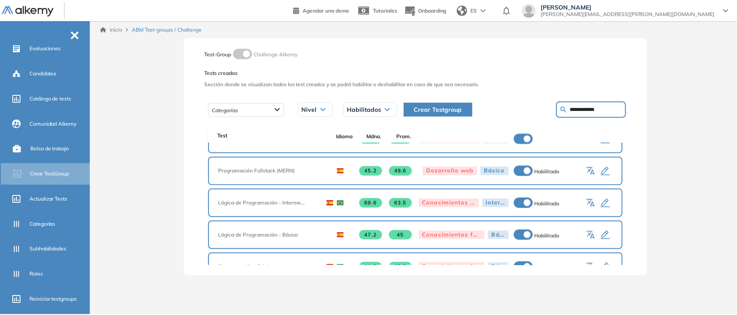
scroll to position [108, 0]
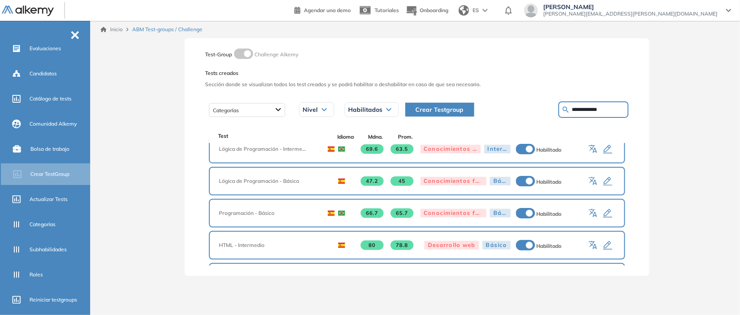
click at [603, 209] on icon "button" at bounding box center [608, 214] width 10 height 10
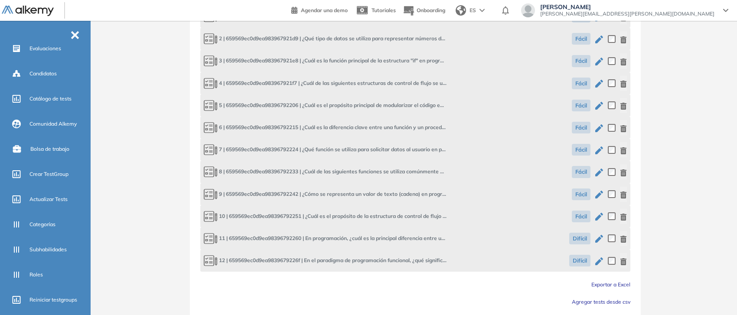
scroll to position [264, 0]
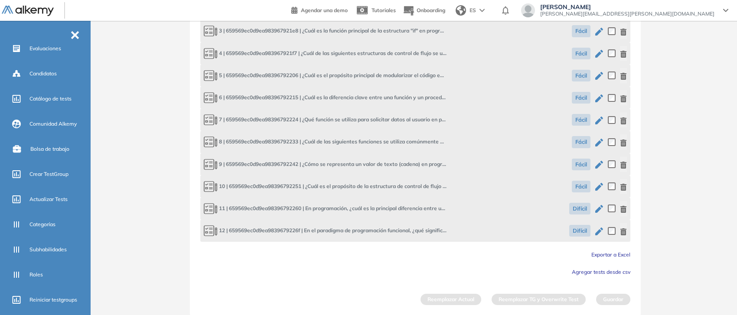
click at [603, 252] on span "Exportar a Excel" at bounding box center [611, 255] width 39 height 7
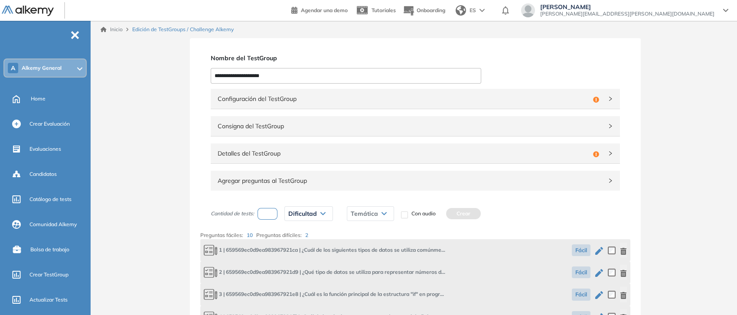
scroll to position [7, 0]
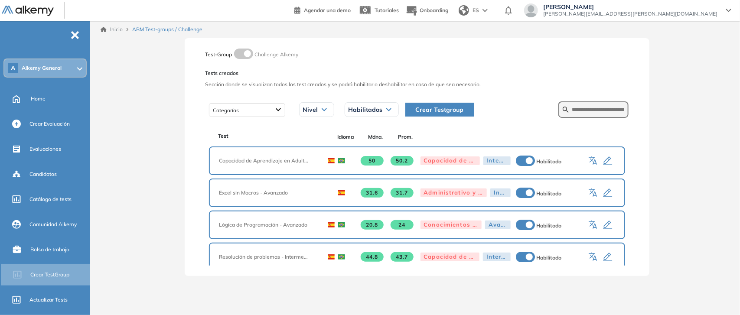
click at [603, 191] on icon "button" at bounding box center [607, 193] width 9 height 9
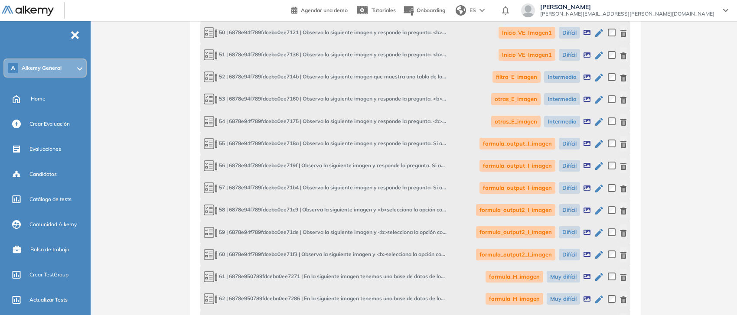
scroll to position [1869, 0]
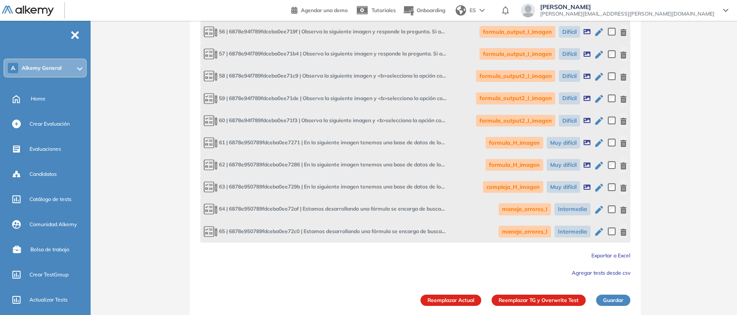
click at [606, 254] on span "Exportar a Excel" at bounding box center [611, 255] width 39 height 7
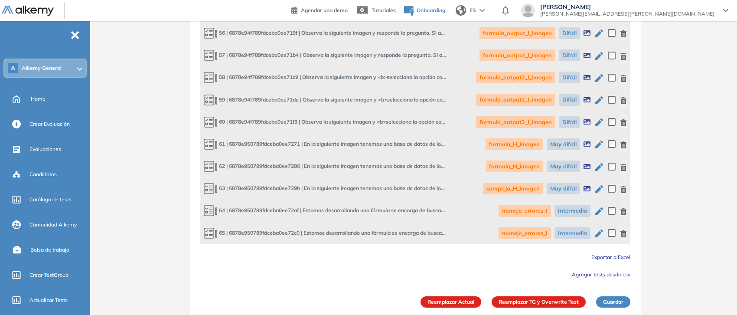
scroll to position [7, 0]
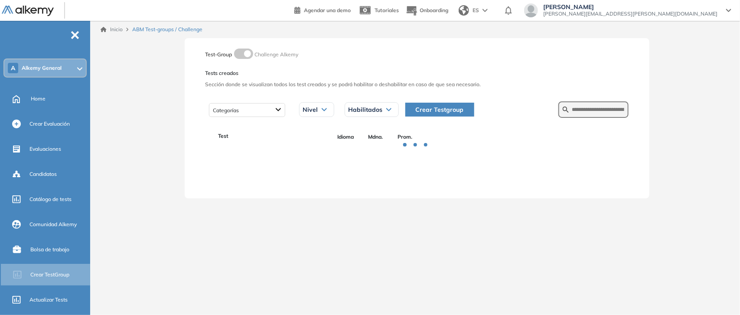
scroll to position [7, 0]
click at [573, 110] on input "text" at bounding box center [599, 110] width 52 height 8
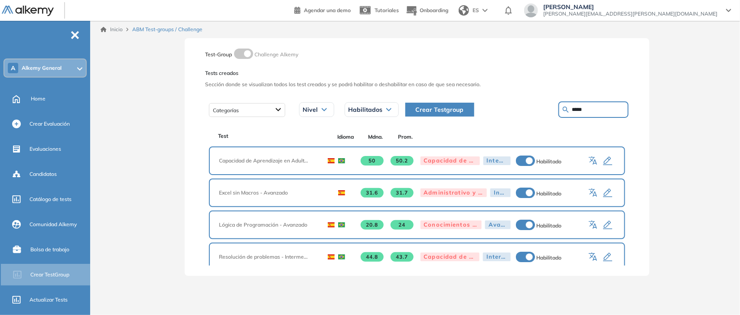
type input "*****"
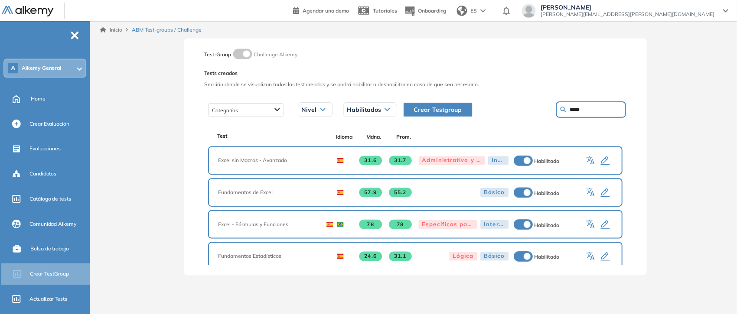
scroll to position [49, 0]
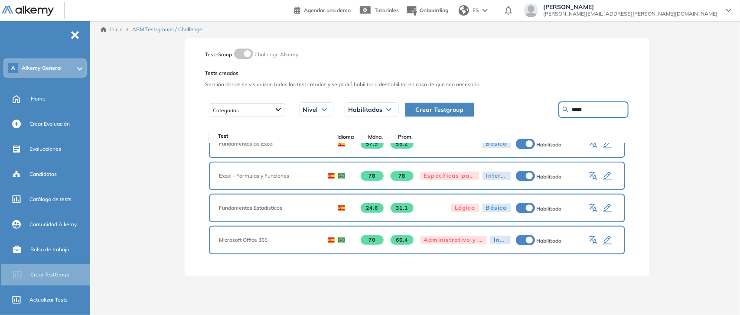
click at [603, 174] on icon "button" at bounding box center [607, 176] width 9 height 9
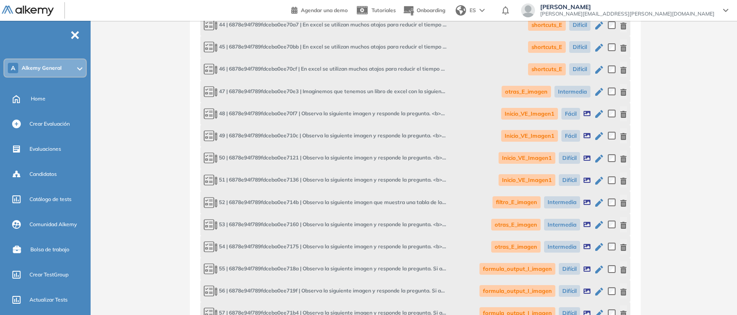
scroll to position [1669, 0]
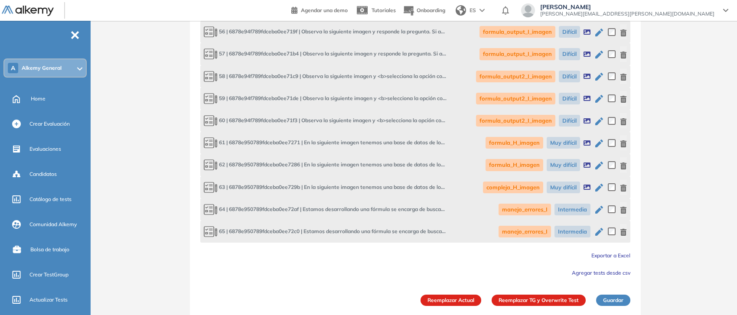
click at [618, 252] on span "Exportar a Excel" at bounding box center [611, 255] width 39 height 7
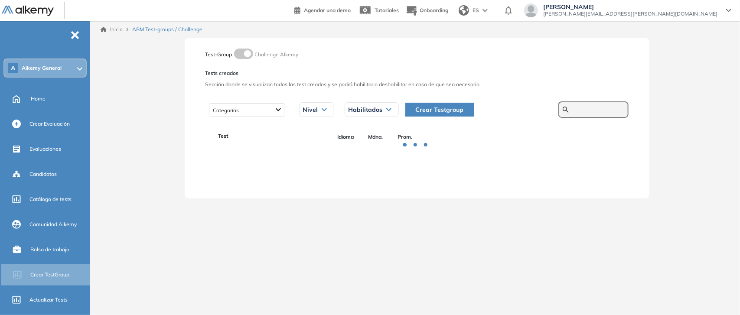
click at [601, 108] on input "text" at bounding box center [599, 110] width 52 height 8
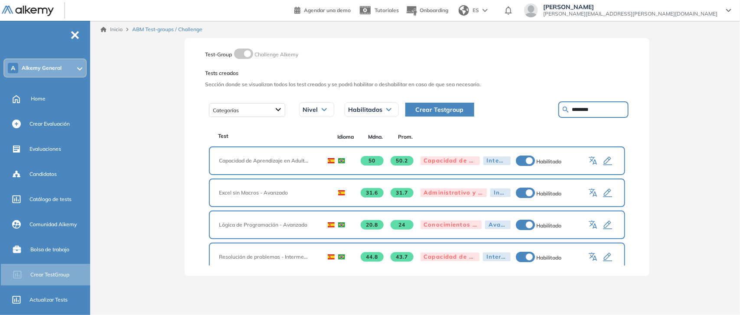
type input "********"
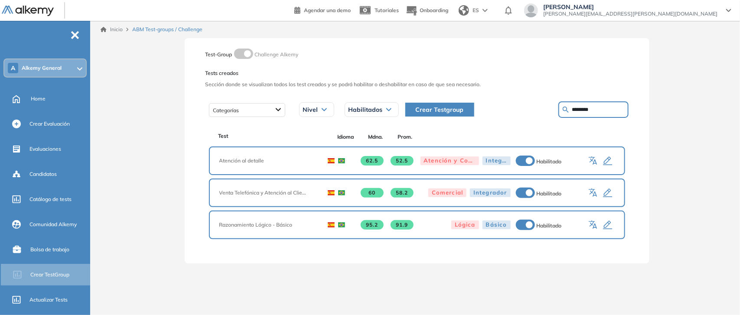
click at [610, 160] on icon "button" at bounding box center [608, 161] width 10 height 10
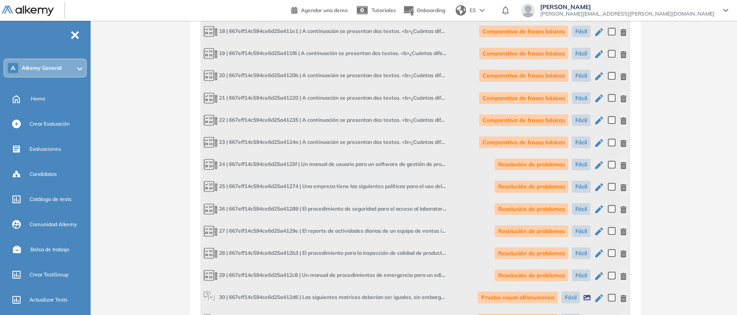
scroll to position [1164, 0]
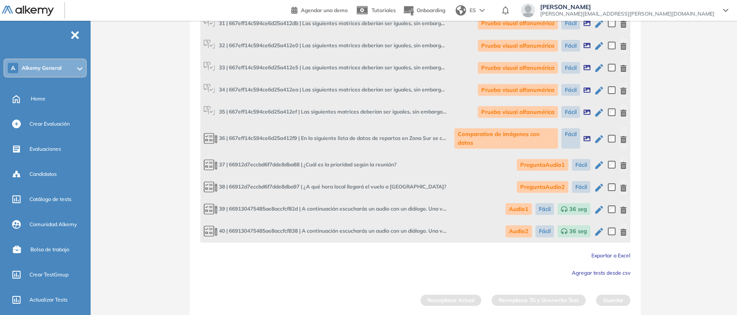
click at [625, 255] on span "Exportar a Excel" at bounding box center [611, 255] width 39 height 7
click at [50, 127] on span "Crear Evaluación" at bounding box center [49, 124] width 40 height 8
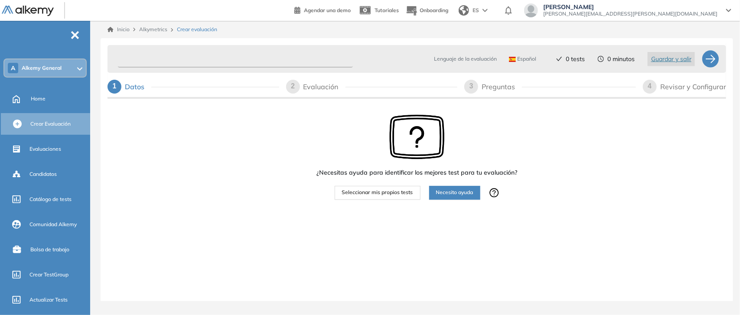
click at [248, 59] on input "text" at bounding box center [235, 59] width 235 height 17
type input "**********"
click at [371, 190] on span "Seleccionar mis propios tests" at bounding box center [377, 193] width 71 height 8
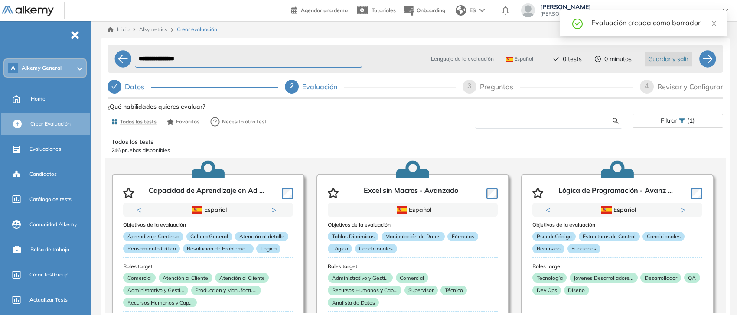
click at [513, 122] on input "text" at bounding box center [547, 121] width 131 height 8
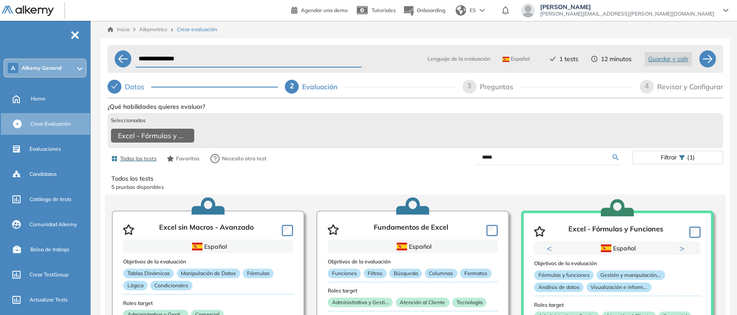
click at [502, 161] on input "*****" at bounding box center [547, 158] width 131 height 8
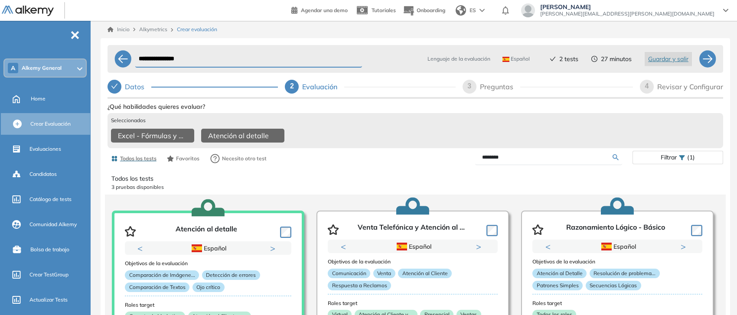
click at [493, 161] on input "********" at bounding box center [547, 158] width 131 height 8
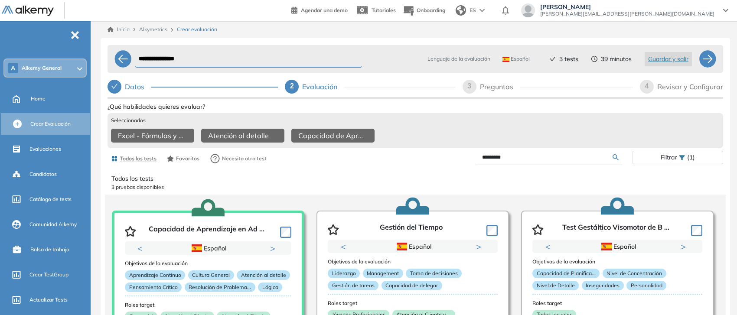
click at [491, 157] on input "*********" at bounding box center [547, 158] width 131 height 8
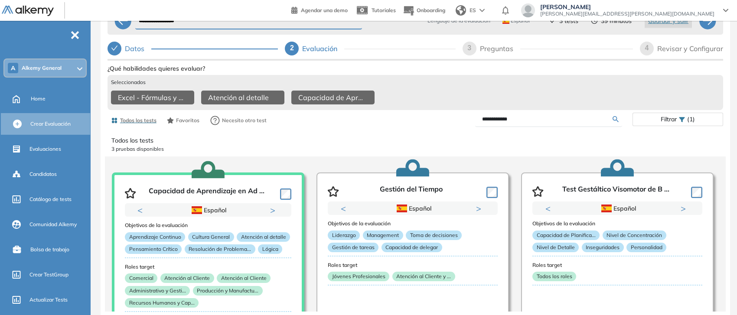
type input "**********"
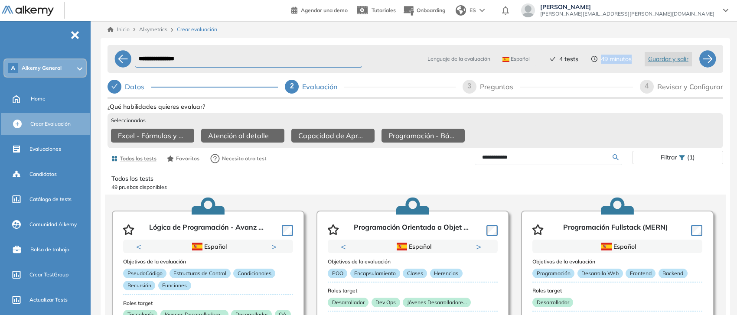
drag, startPoint x: 597, startPoint y: 59, endPoint x: 632, endPoint y: 57, distance: 34.7
click at [632, 57] on div "Lenguaje de la evaluación Español Español Inglés Portugués 4 tests 49 minutos G…" at bounding box center [553, 59] width 292 height 21
click at [475, 82] on div "3" at bounding box center [470, 87] width 14 height 14
select select "*****"
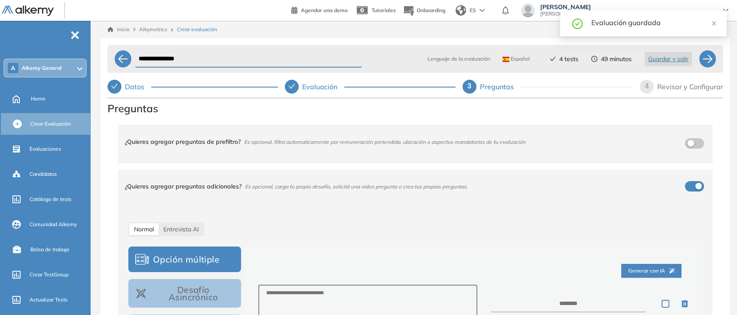
click at [249, 140] on span "Es opcional, filtra automaticamente por remuneración pretendida, ubicación o as…" at bounding box center [385, 142] width 282 height 7
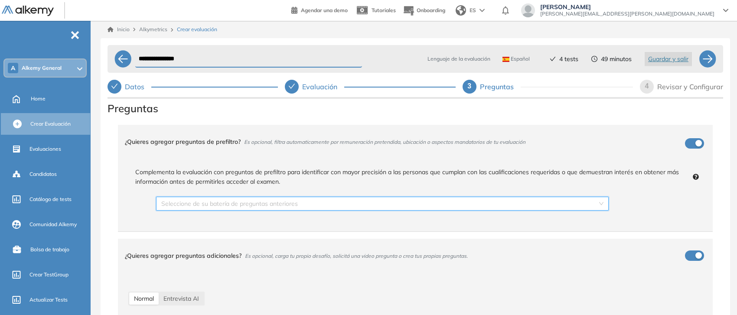
click at [237, 200] on input "search" at bounding box center [379, 203] width 436 height 13
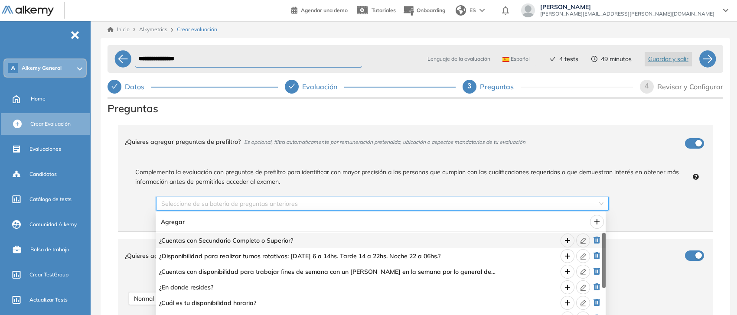
scroll to position [54, 0]
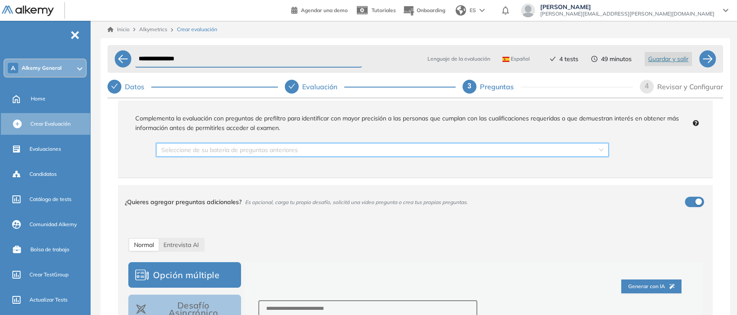
click at [274, 151] on input "search" at bounding box center [379, 150] width 436 height 13
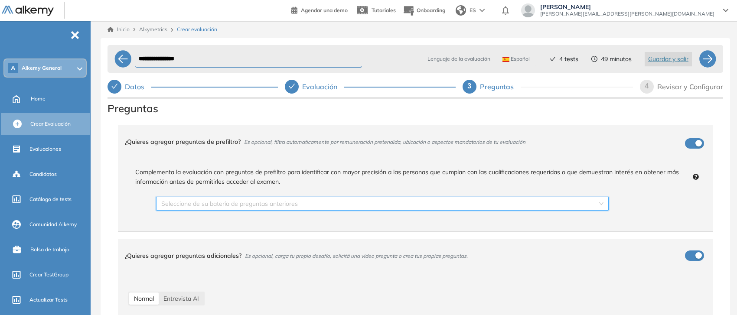
click at [229, 207] on input "search" at bounding box center [379, 203] width 436 height 13
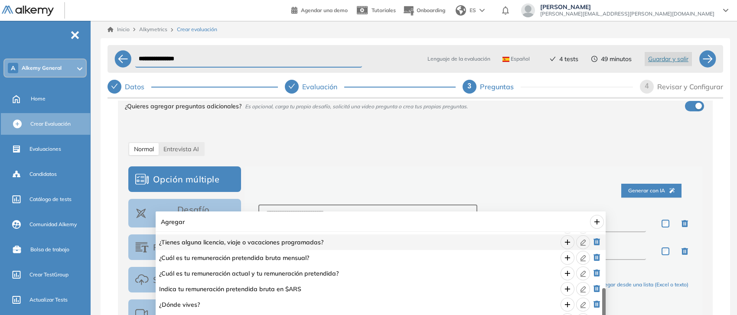
scroll to position [163, 0]
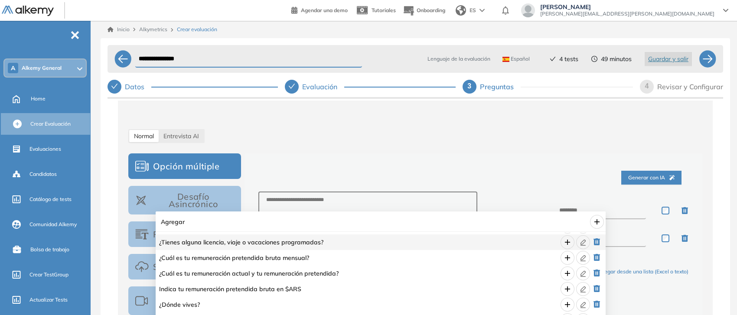
click at [599, 226] on button "button" at bounding box center [597, 222] width 14 height 14
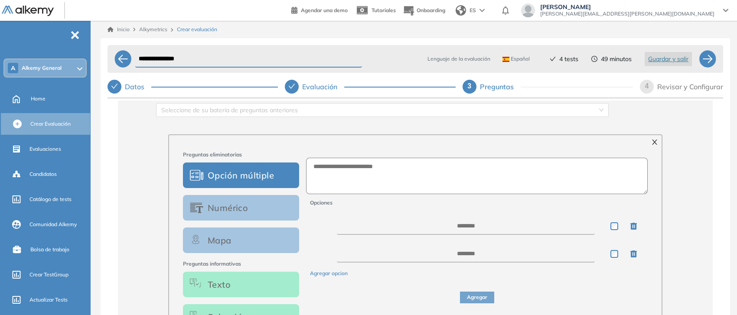
scroll to position [108, 0]
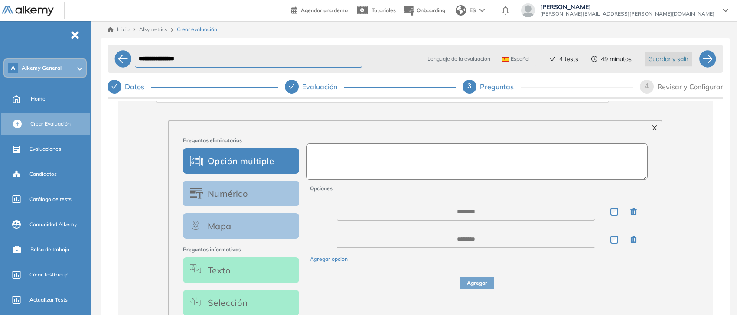
click at [334, 157] on textarea at bounding box center [477, 162] width 342 height 36
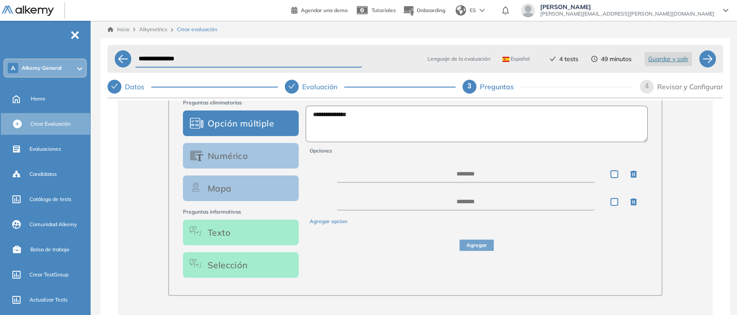
scroll to position [163, 0]
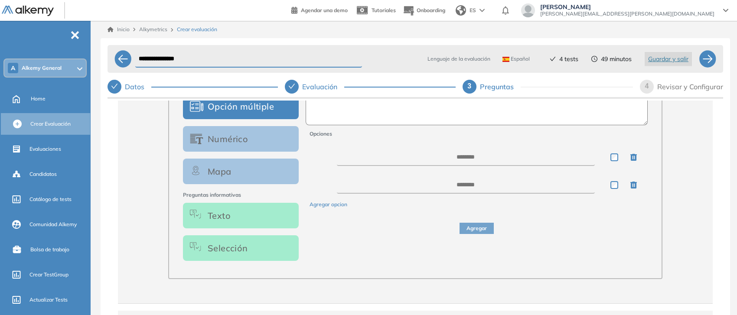
type textarea "**********"
drag, startPoint x: 184, startPoint y: 193, endPoint x: 248, endPoint y: 192, distance: 63.3
click at [248, 192] on span "Preguntas informativas" at bounding box center [241, 195] width 116 height 8
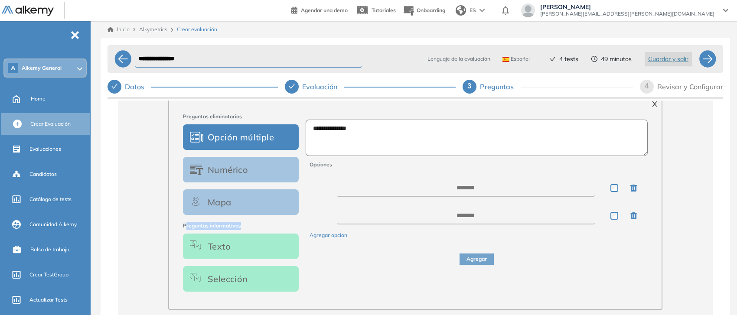
scroll to position [108, 0]
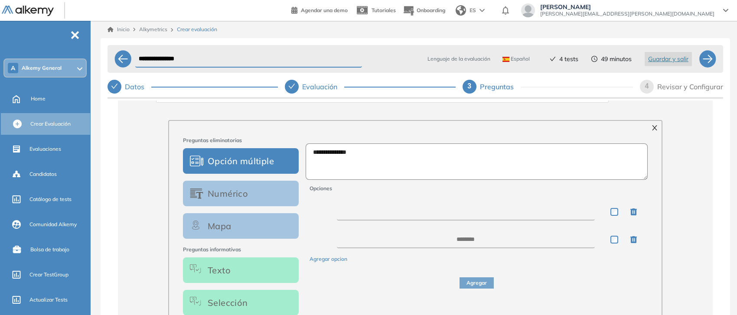
click at [465, 205] on textarea at bounding box center [466, 211] width 258 height 17
click at [555, 213] on textarea at bounding box center [466, 211] width 258 height 17
type textarea "**********"
click at [499, 239] on textarea at bounding box center [466, 239] width 258 height 17
type textarea "**********"
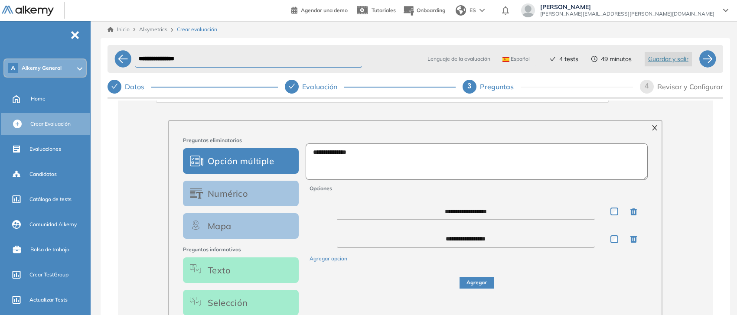
click at [479, 284] on button "Agregar" at bounding box center [477, 283] width 34 height 12
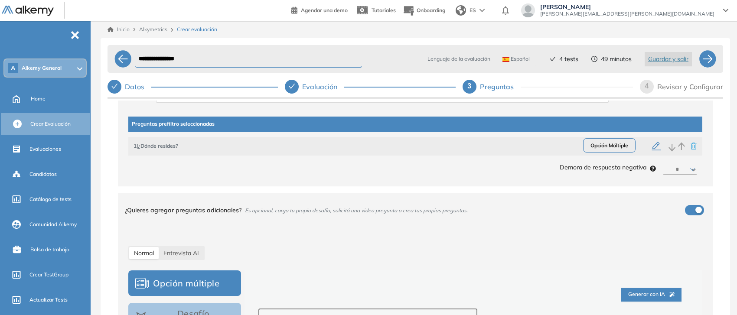
scroll to position [54, 0]
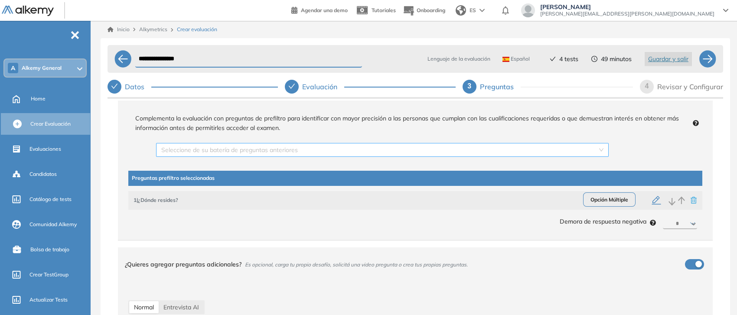
click at [249, 147] on input "search" at bounding box center [379, 150] width 436 height 13
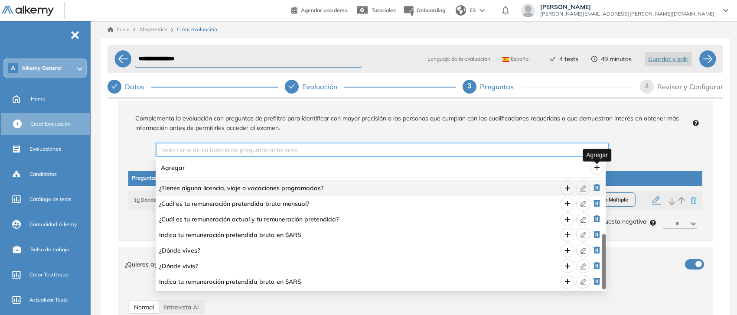
click at [594, 166] on icon "plus" at bounding box center [597, 167] width 7 height 7
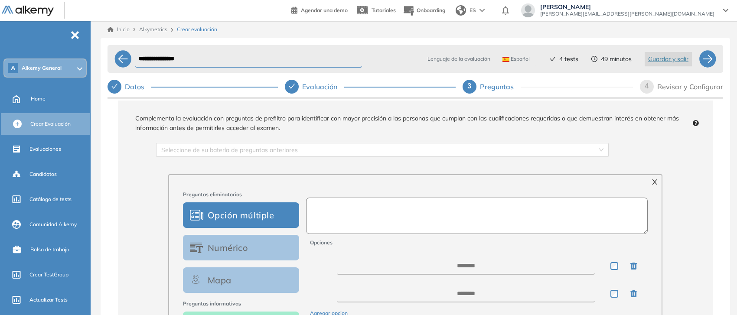
click at [343, 213] on textarea at bounding box center [477, 216] width 342 height 36
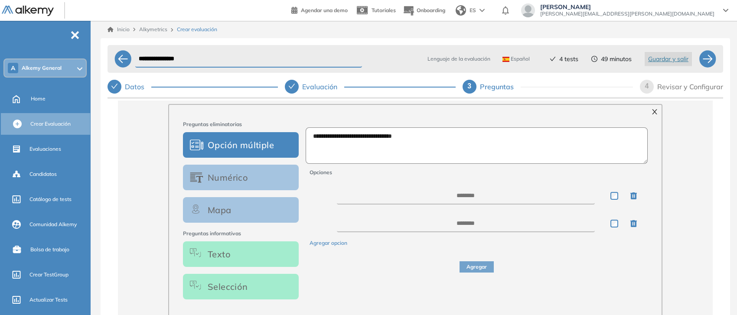
scroll to position [108, 0]
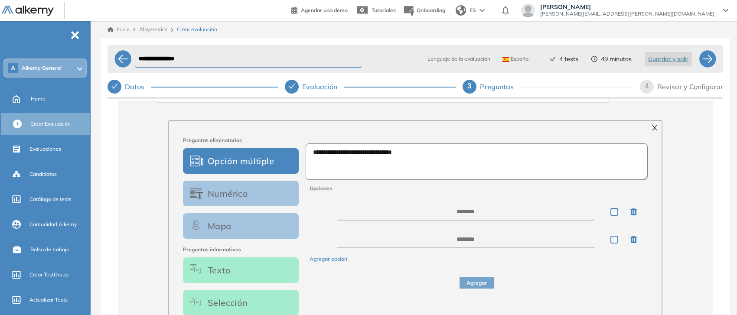
type textarea "**********"
click at [452, 215] on textarea at bounding box center [466, 211] width 258 height 17
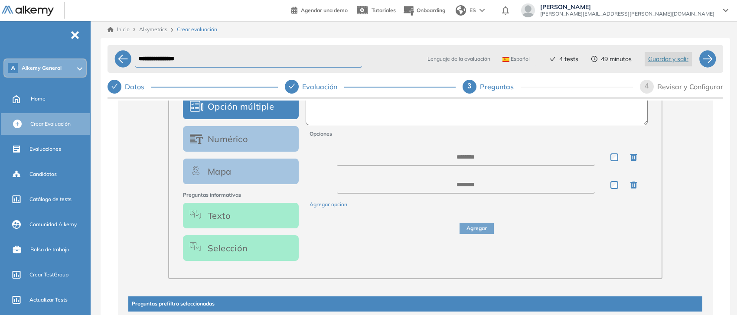
click at [248, 144] on button "Numérico" at bounding box center [241, 139] width 116 height 26
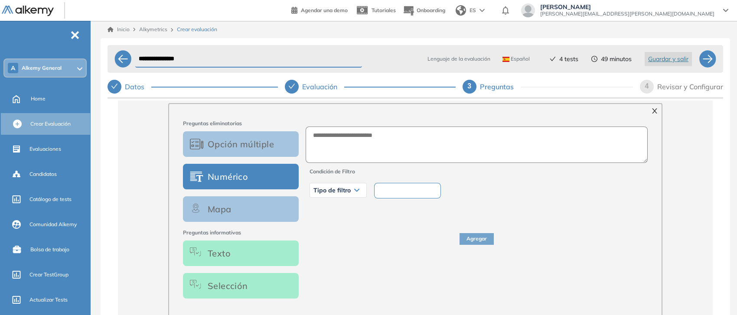
scroll to position [108, 0]
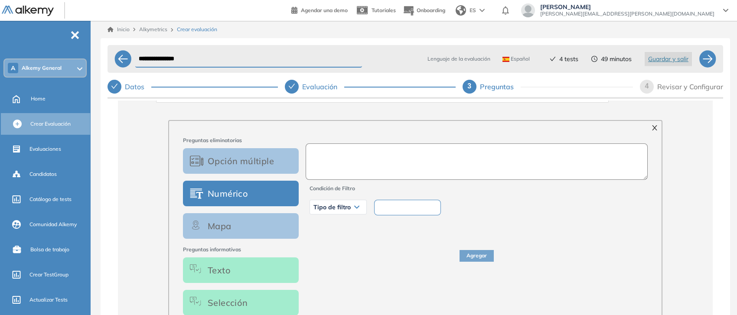
click at [352, 159] on textarea at bounding box center [477, 162] width 342 height 36
click at [451, 154] on textarea "**********" at bounding box center [477, 162] width 342 height 36
click at [407, 205] on input "number" at bounding box center [407, 208] width 67 height 16
click at [334, 209] on span "Tipo de filtro" at bounding box center [332, 207] width 37 height 7
click at [330, 240] on li "Menor que" at bounding box center [326, 241] width 24 height 9
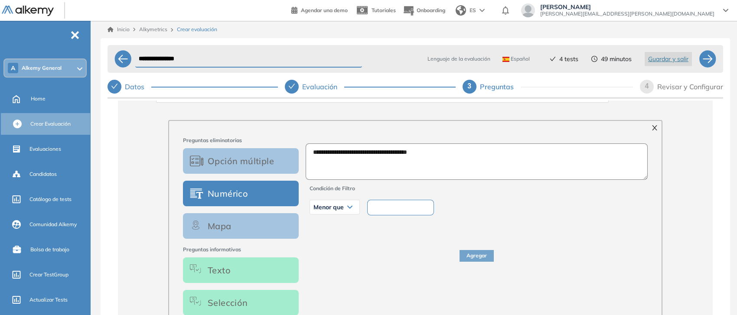
click at [417, 211] on input "number" at bounding box center [400, 208] width 67 height 16
click at [386, 150] on textarea "**********" at bounding box center [477, 162] width 342 height 36
click at [382, 152] on textarea "**********" at bounding box center [477, 162] width 342 height 36
type textarea "**********"
click at [387, 203] on input "number" at bounding box center [400, 208] width 67 height 16
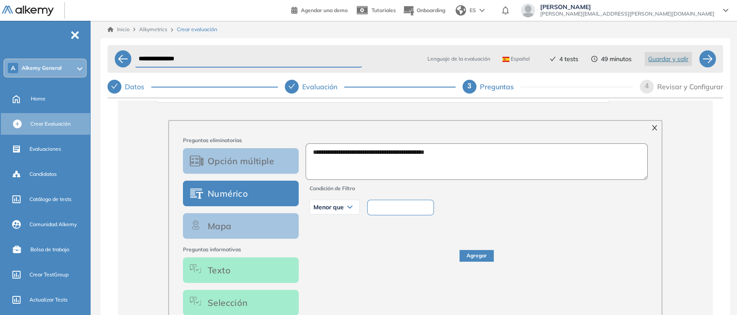
type input "*******"
click at [469, 252] on button "Agregar" at bounding box center [477, 256] width 34 height 12
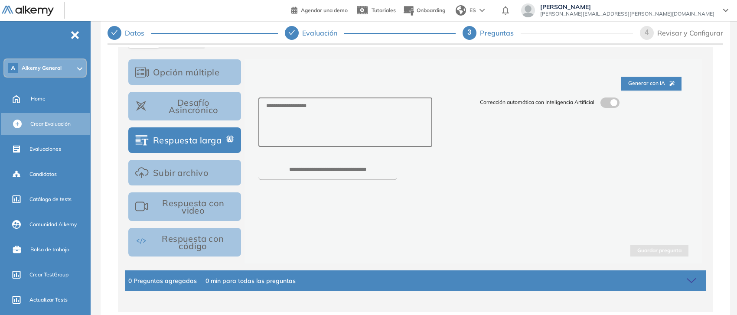
scroll to position [236, 0]
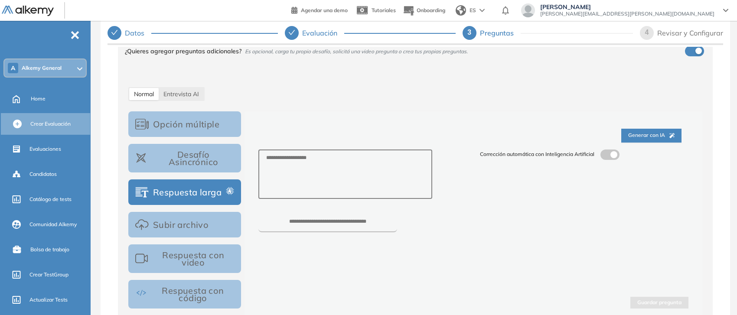
click at [177, 228] on button "Subir archivo" at bounding box center [184, 225] width 113 height 26
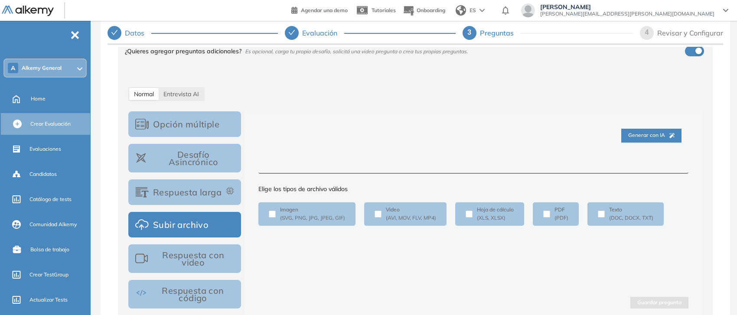
click at [333, 167] on textarea at bounding box center [474, 166] width 430 height 16
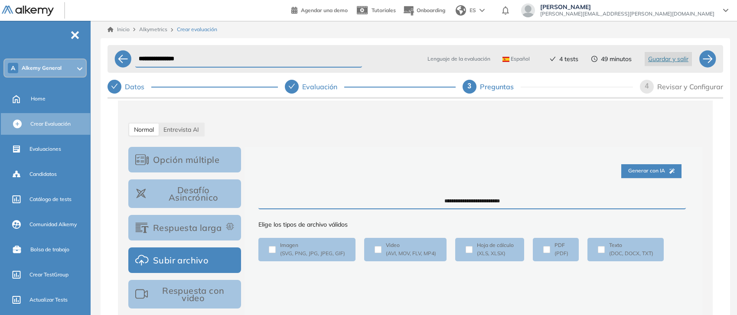
scroll to position [291, 0]
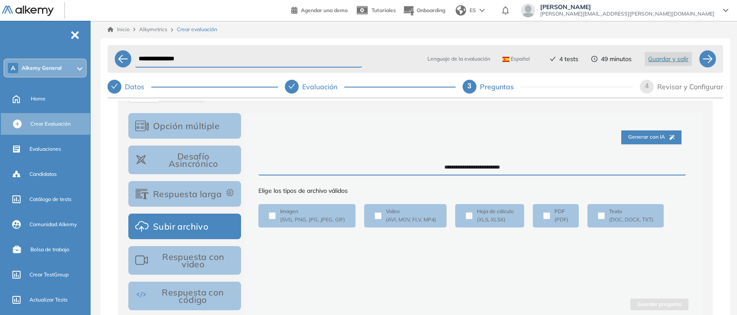
type textarea "**********"
click at [564, 219] on p "(PDF)" at bounding box center [562, 220] width 14 height 8
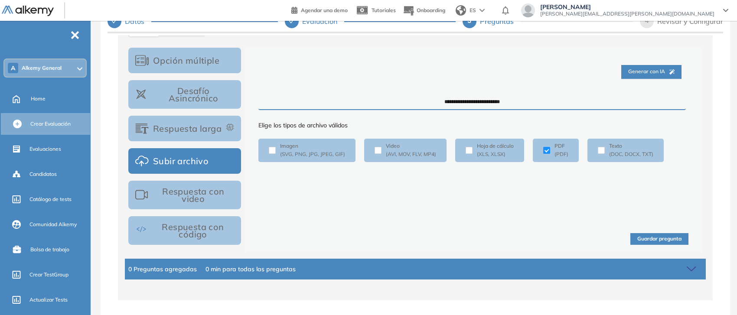
scroll to position [66, 0]
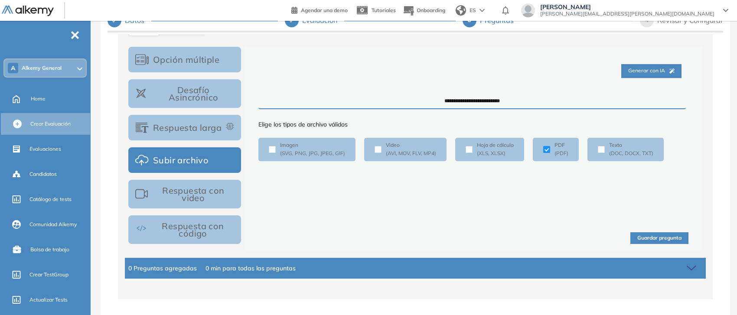
click at [662, 237] on button "Guardar pregunta" at bounding box center [660, 239] width 58 height 12
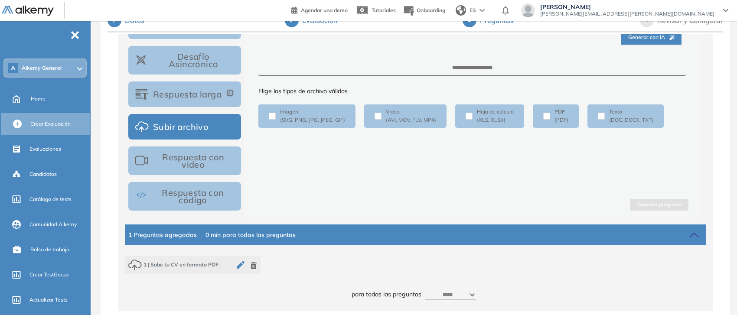
scroll to position [337, 0]
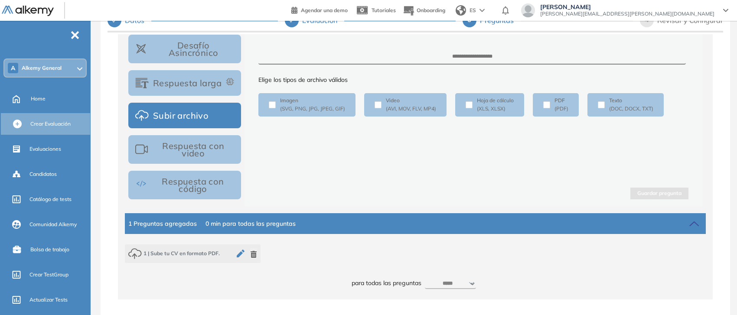
click at [463, 283] on select "***** ***** ****** ****** ****** ****** ****** ****** ****** ****** ****** ****…" at bounding box center [450, 284] width 51 height 10
click at [425, 279] on select "***** ***** ****** ****** ****** ****** ****** ****** ****** ****** ****** ****…" at bounding box center [450, 284] width 51 height 10
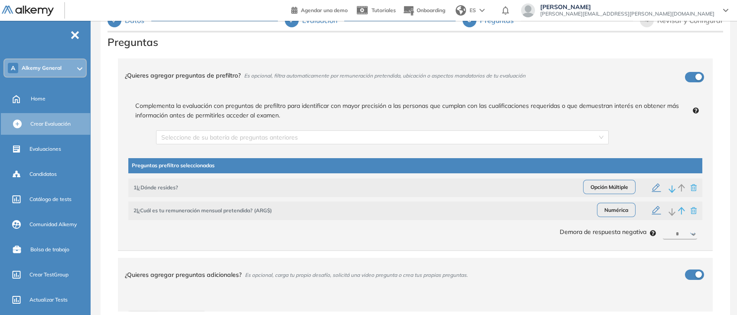
scroll to position [0, 0]
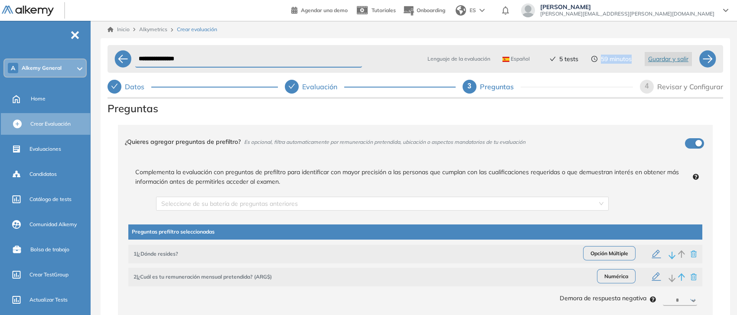
drag, startPoint x: 600, startPoint y: 60, endPoint x: 632, endPoint y: 63, distance: 31.9
click at [632, 63] on div "Lenguaje de la evaluación Español Español Inglés Portugués 5 tests 59 minutos G…" at bounding box center [553, 59] width 292 height 21
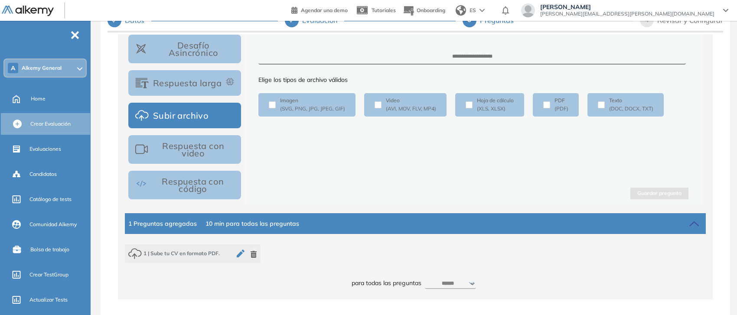
scroll to position [337, 0]
click at [465, 287] on select "***** ***** ****** ****** ****** ****** ****** ****** ****** ****** ****** ****…" at bounding box center [450, 284] width 51 height 10
select select "*****"
click at [425, 279] on select "***** ***** ****** ****** ****** ****** ****** ****** ****** ****** ****** ****…" at bounding box center [450, 284] width 51 height 10
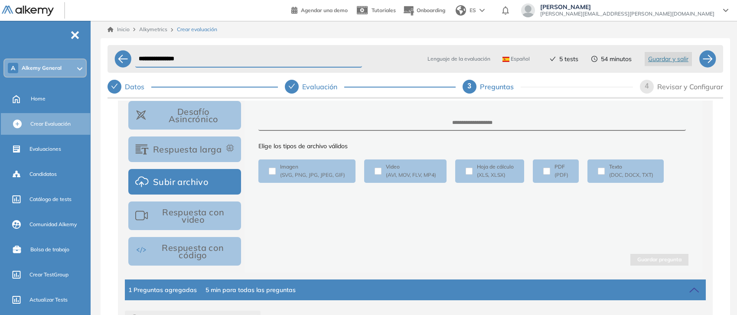
scroll to position [66, 0]
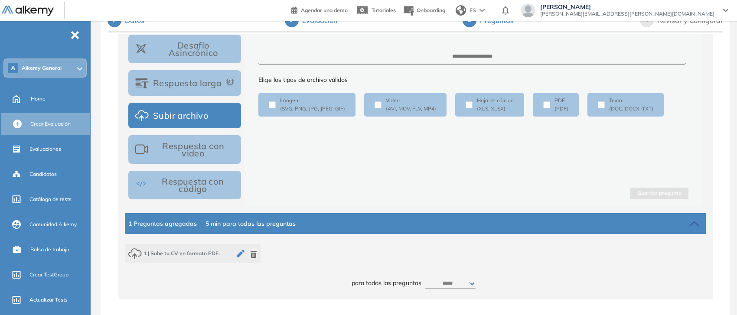
click at [465, 288] on select "***** ***** ****** ****** ****** ****** ****** ****** ****** ****** ****** ****…" at bounding box center [450, 284] width 51 height 10
click at [425, 279] on select "***** ***** ****** ****** ****** ****** ****** ****** ****** ****** ****** ****…" at bounding box center [450, 284] width 51 height 10
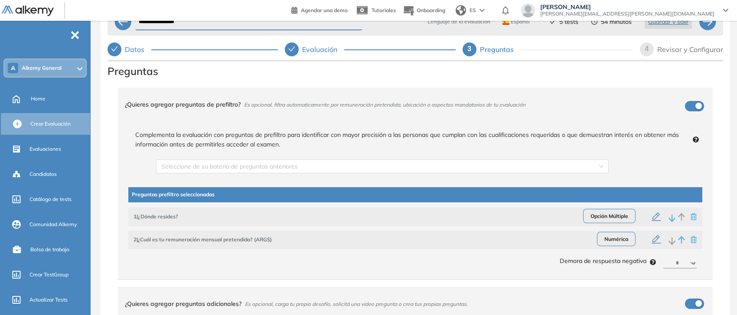
scroll to position [0, 0]
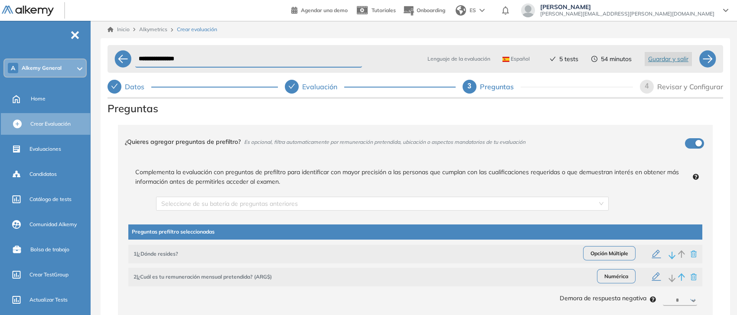
click at [647, 89] on span "4" at bounding box center [647, 85] width 4 height 7
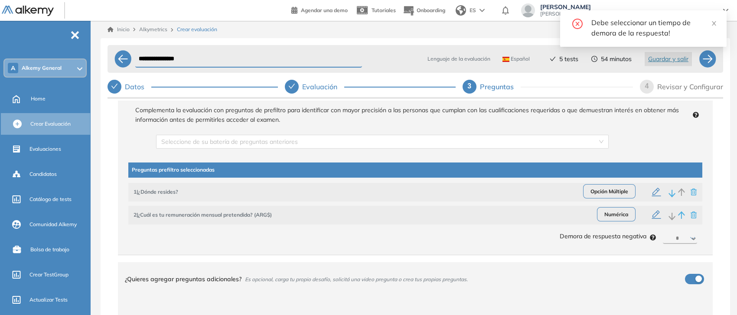
scroll to position [108, 0]
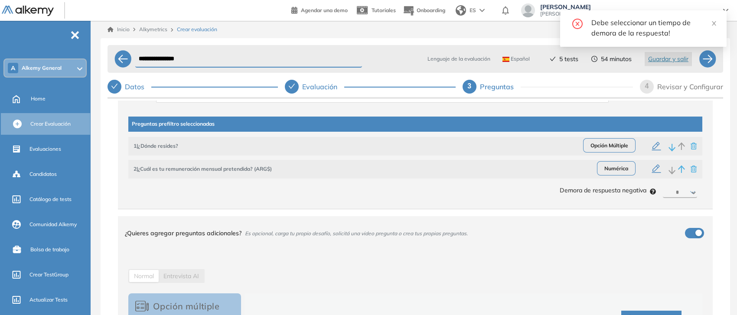
click at [684, 190] on select "********* ****** ****** ****** ******" at bounding box center [680, 193] width 34 height 10
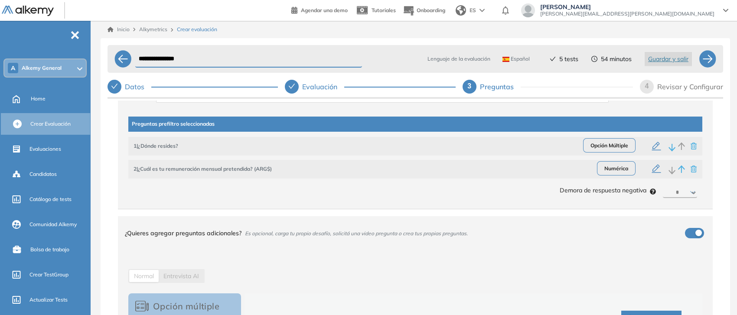
select select "**"
click at [663, 188] on select "********* ****** ****** ****** ******" at bounding box center [680, 193] width 34 height 10
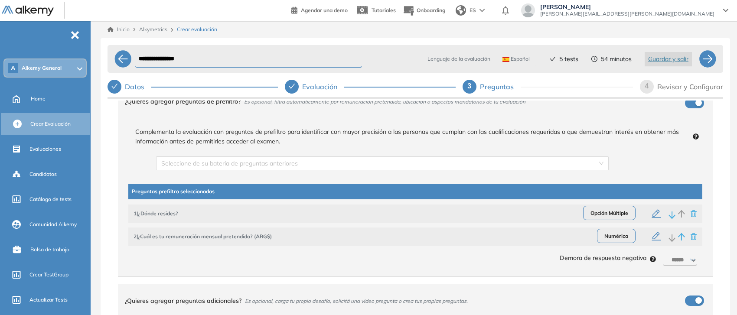
scroll to position [0, 0]
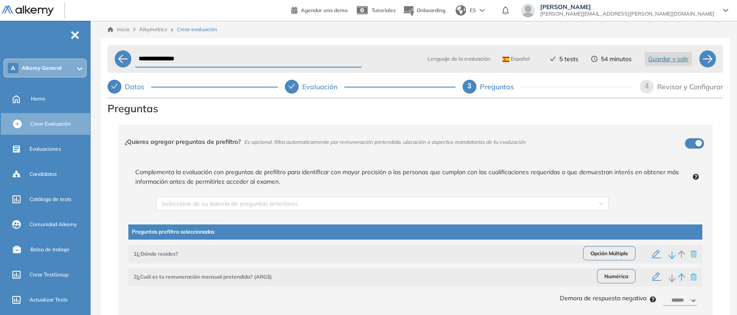
click at [645, 85] on div "4" at bounding box center [647, 87] width 14 height 14
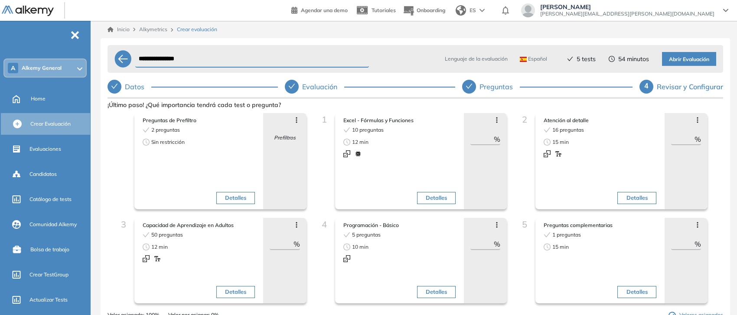
click at [671, 251] on div "Avanzar posición Retroceder posición [MEDICAL_DATA] preguntas Eliminar ** %" at bounding box center [686, 260] width 43 height 85
click at [671, 252] on div "Avanzar posición Retroceder posición [MEDICAL_DATA] preguntas Eliminar ** %" at bounding box center [686, 260] width 43 height 85
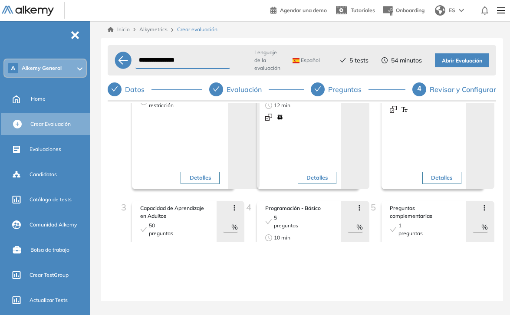
scroll to position [108, 0]
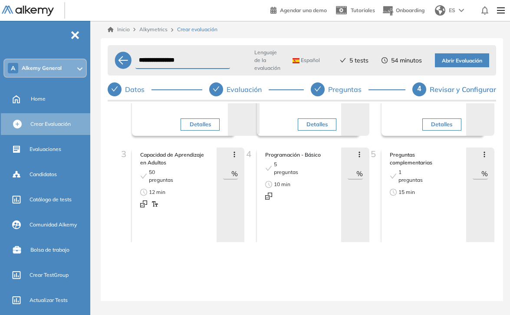
click at [474, 174] on input "**" at bounding box center [476, 173] width 9 height 10
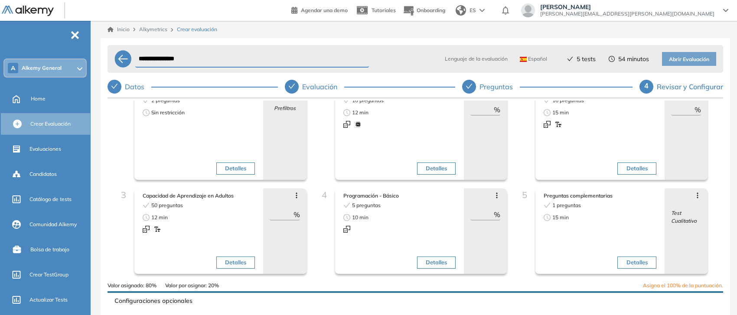
scroll to position [0, 0]
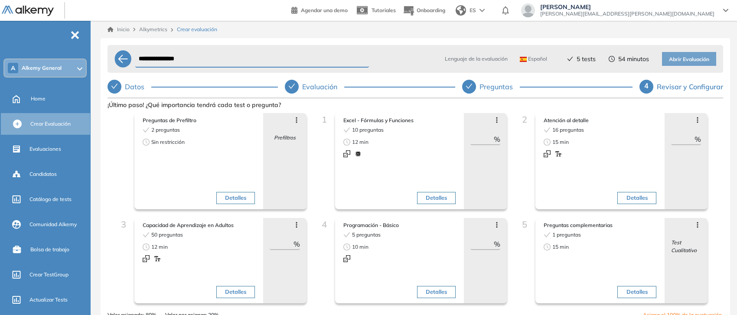
click at [480, 242] on input "**" at bounding box center [482, 244] width 23 height 10
type input "**"
click at [282, 241] on input "**" at bounding box center [281, 244] width 23 height 10
type input "**"
click at [478, 139] on input "**" at bounding box center [482, 139] width 23 height 10
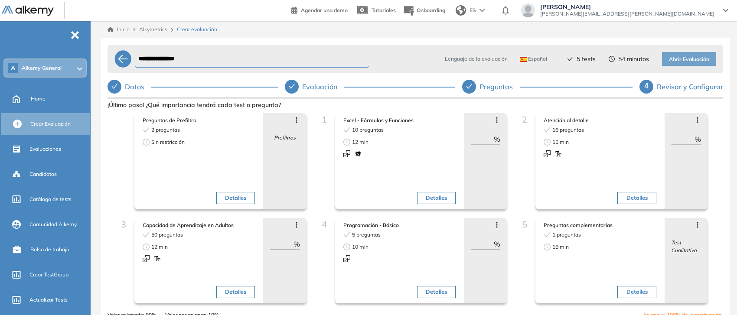
click at [490, 243] on input "**" at bounding box center [482, 244] width 23 height 10
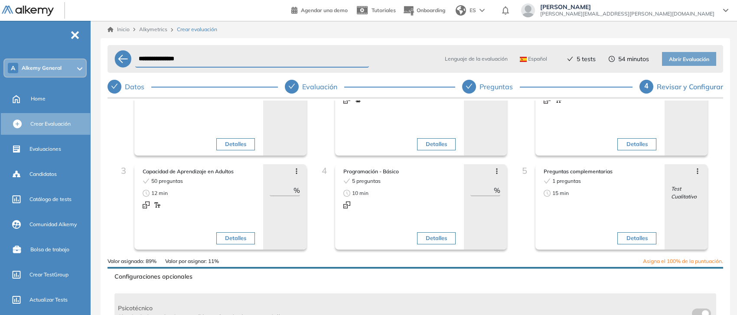
click at [482, 189] on input "**" at bounding box center [482, 190] width 23 height 10
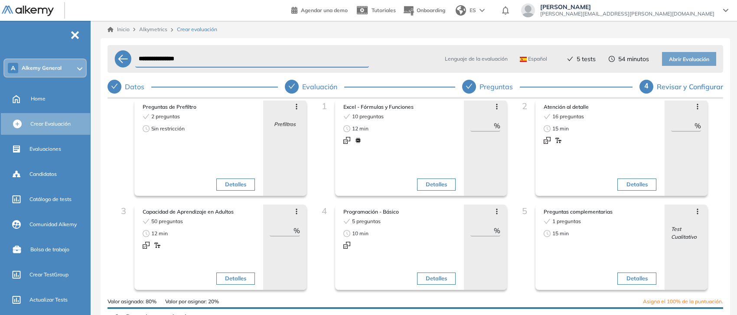
scroll to position [0, 0]
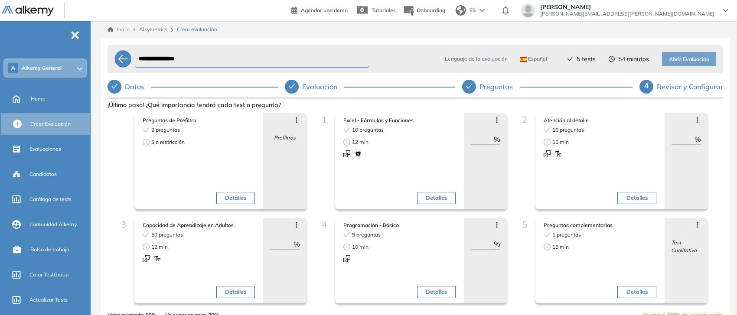
type input "**"
click at [284, 243] on input "**" at bounding box center [281, 244] width 23 height 10
click at [494, 140] on span "%" at bounding box center [497, 139] width 7 height 10
click at [484, 140] on input "**" at bounding box center [482, 139] width 23 height 10
type input "**"
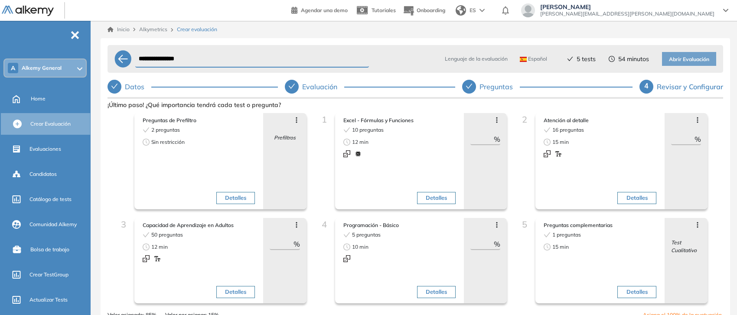
click at [679, 138] on input "**" at bounding box center [682, 139] width 23 height 10
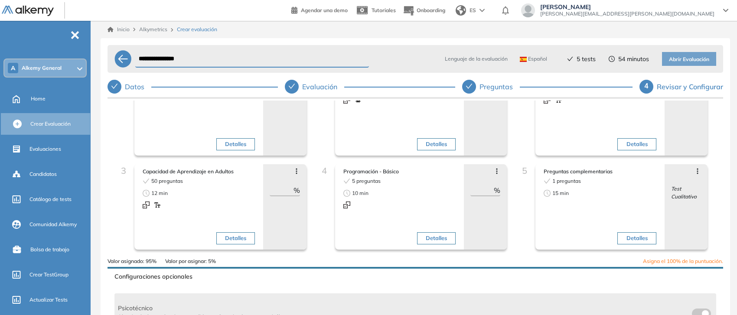
type input "**"
click at [682, 164] on div "Avanzar posición Retroceder posición [MEDICAL_DATA] preguntas Eliminar Test Cua…" at bounding box center [686, 206] width 43 height 85
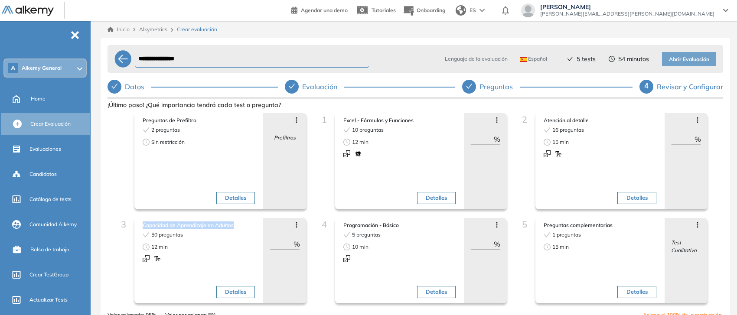
drag, startPoint x: 144, startPoint y: 226, endPoint x: 240, endPoint y: 222, distance: 96.4
click at [240, 222] on span "Capacidad de Aprendizaje en Adultos" at bounding box center [199, 226] width 112 height 8
click at [280, 244] on input "**" at bounding box center [281, 244] width 23 height 10
type input "**"
click at [318, 257] on div "4 Programación - Básico 5 preguntas 10 min Detalles Avanzar posición Retroceder…" at bounding box center [409, 264] width 188 height 93
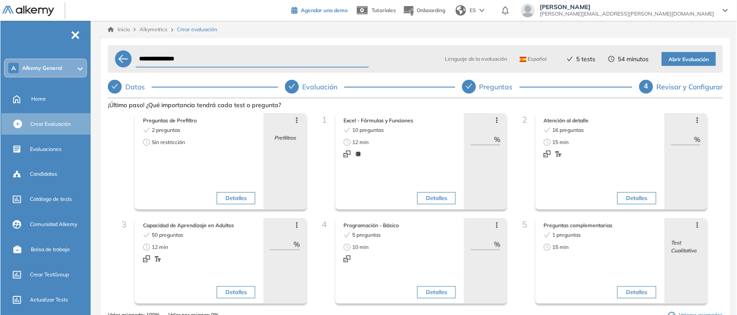
scroll to position [7, 0]
